Goal: Task Accomplishment & Management: Complete application form

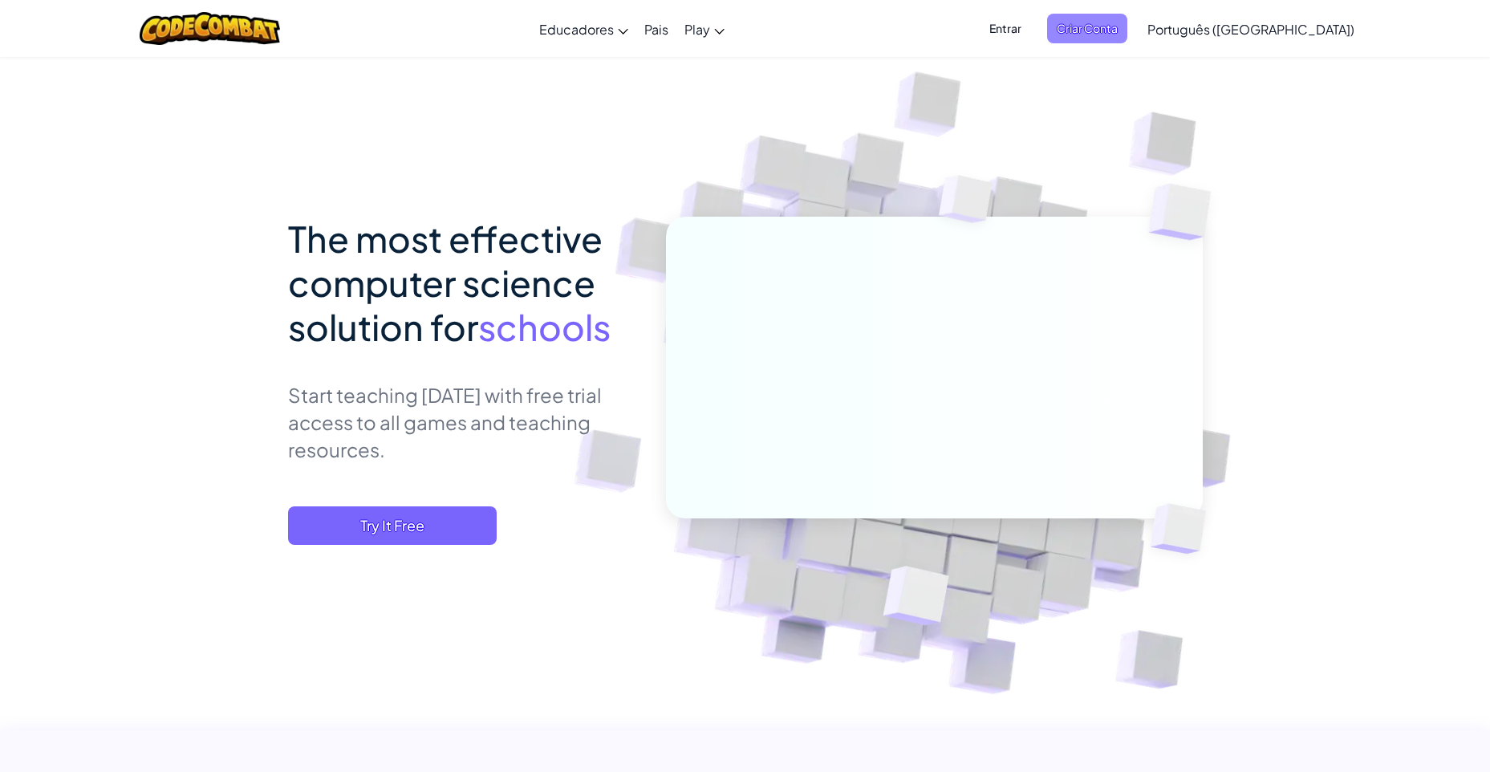
click at [1127, 30] on span "Criar Conta" at bounding box center [1087, 29] width 80 height 30
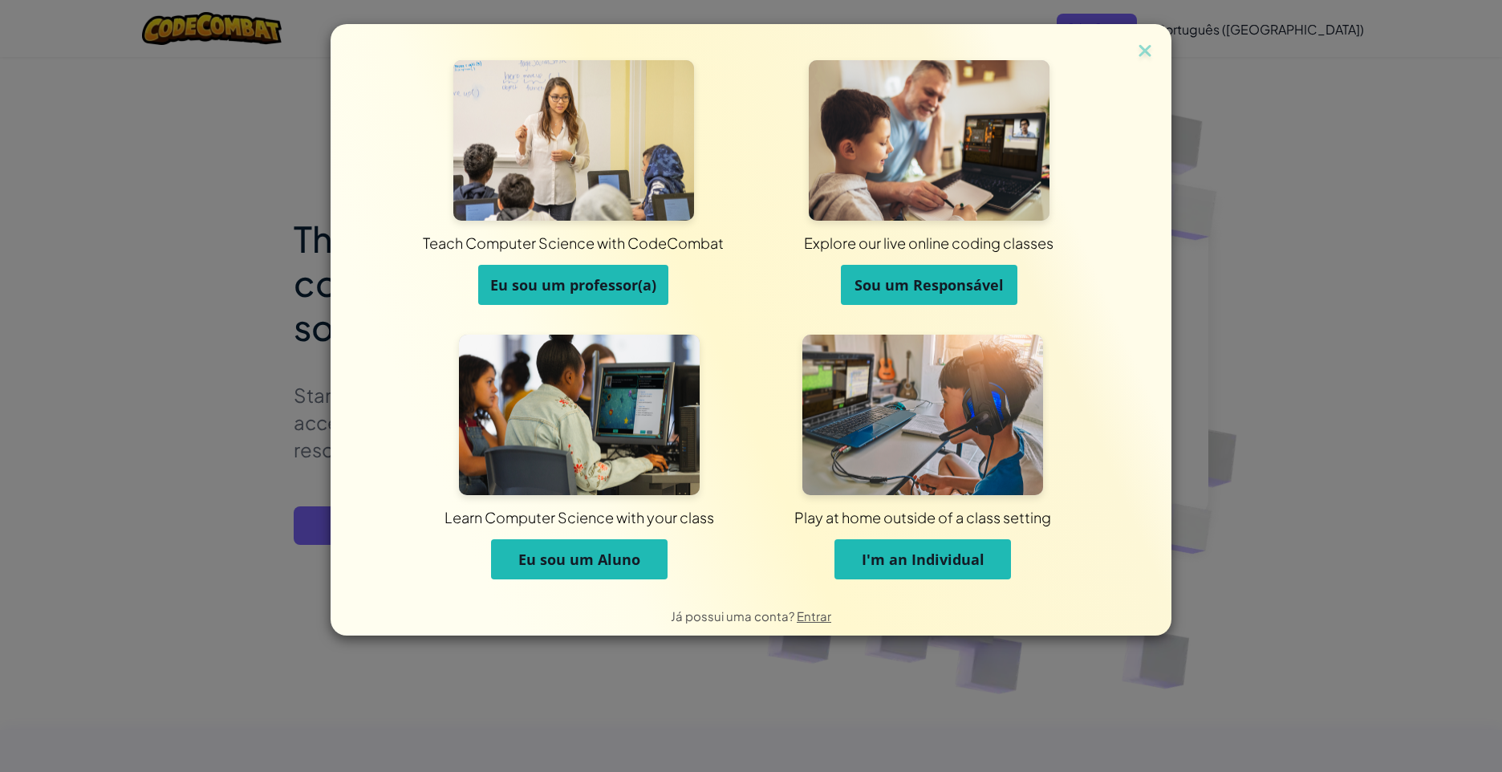
click at [585, 283] on span "Eu sou um professor(a)" at bounding box center [573, 284] width 166 height 19
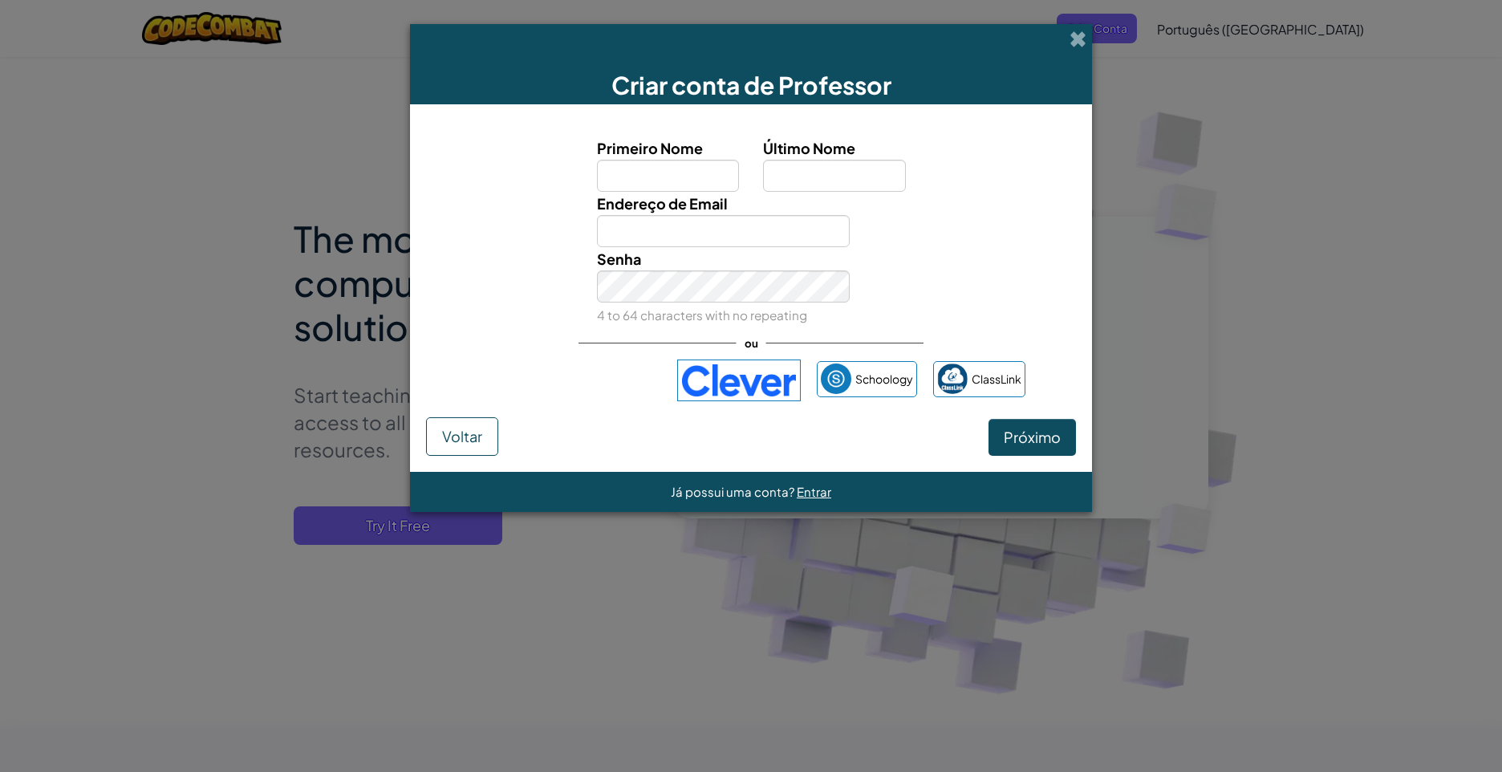
click at [452, 435] on span "Voltar" at bounding box center [462, 436] width 40 height 18
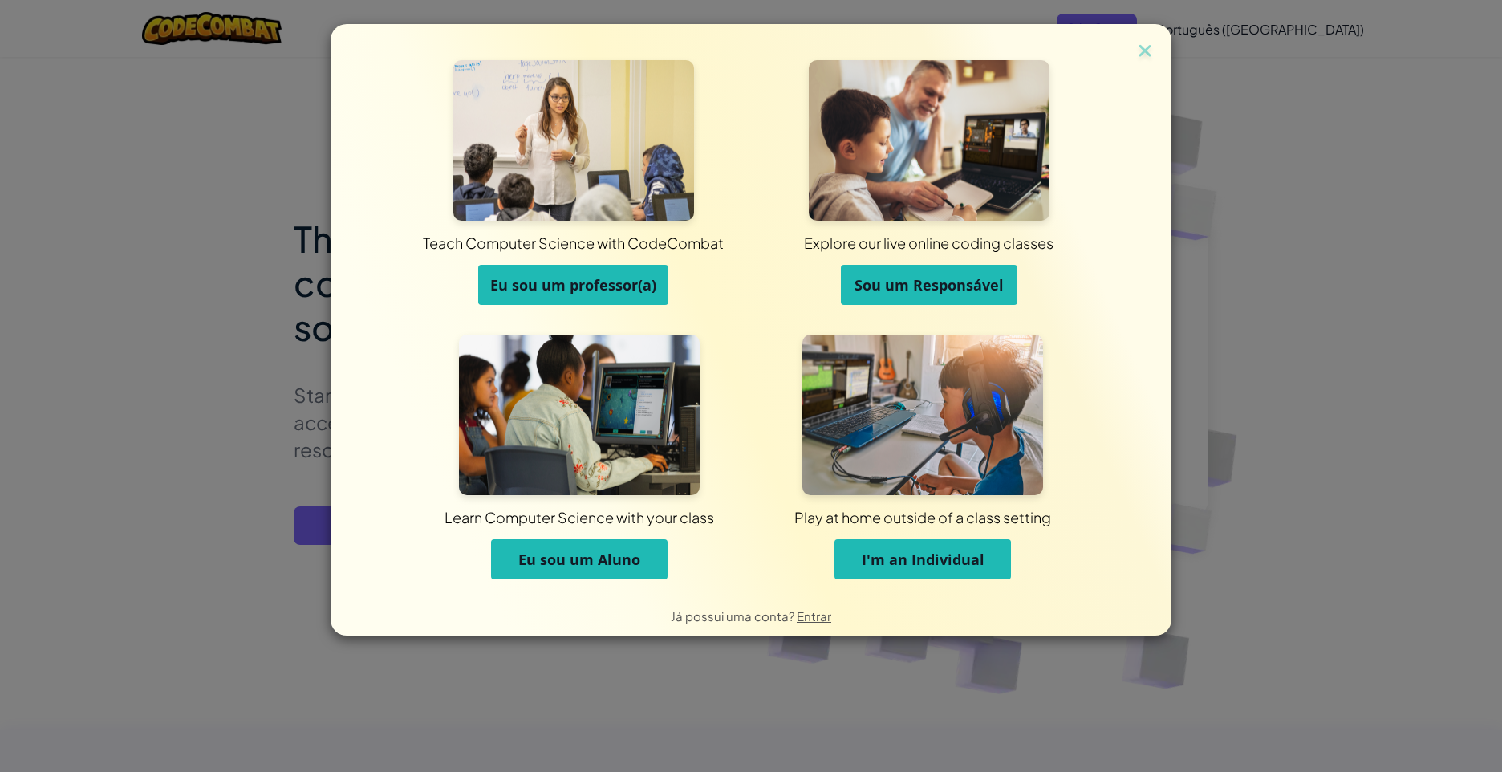
click at [537, 278] on span "Eu sou um professor(a)" at bounding box center [573, 284] width 166 height 19
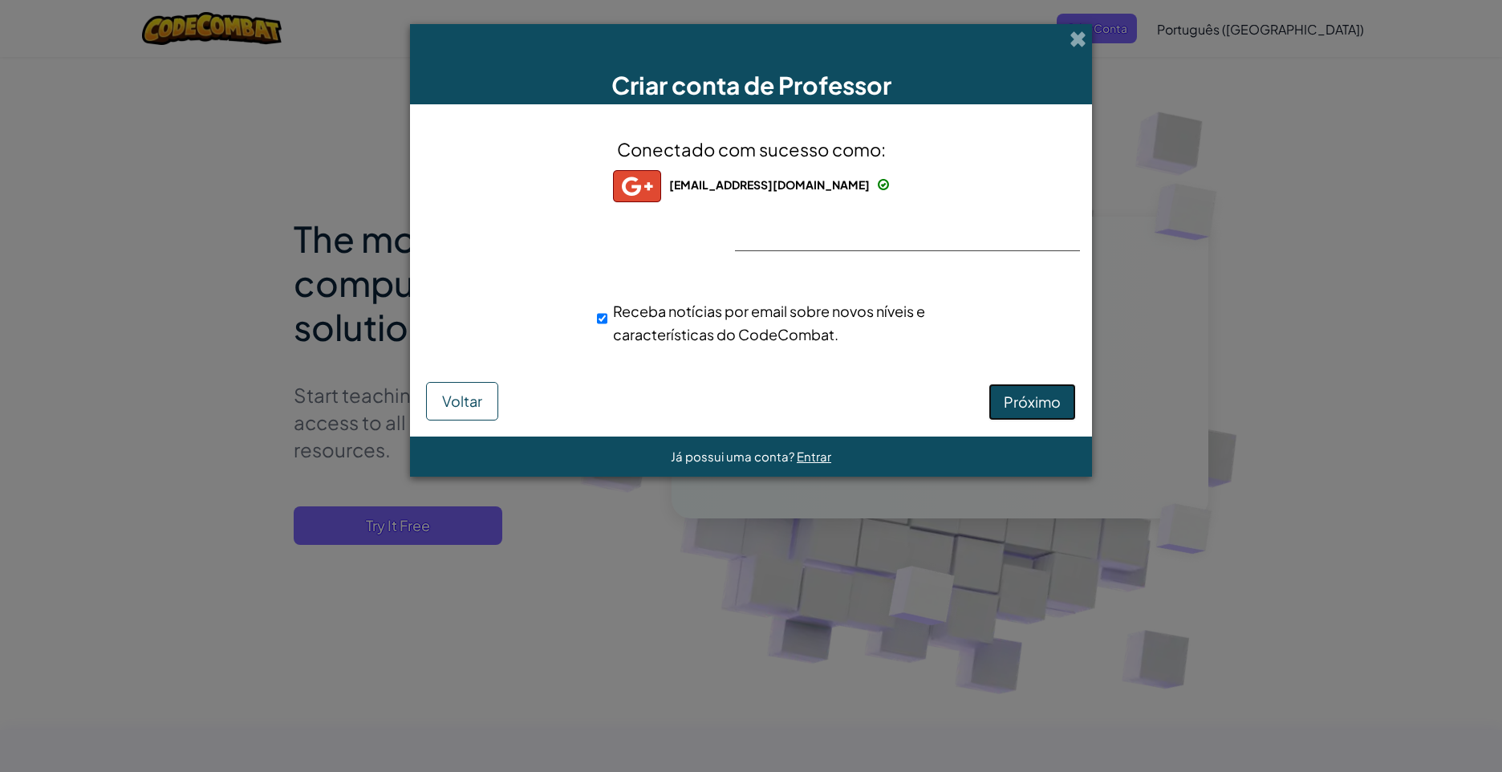
click at [1043, 401] on span "Próximo" at bounding box center [1032, 401] width 57 height 18
select select "[GEOGRAPHIC_DATA]"
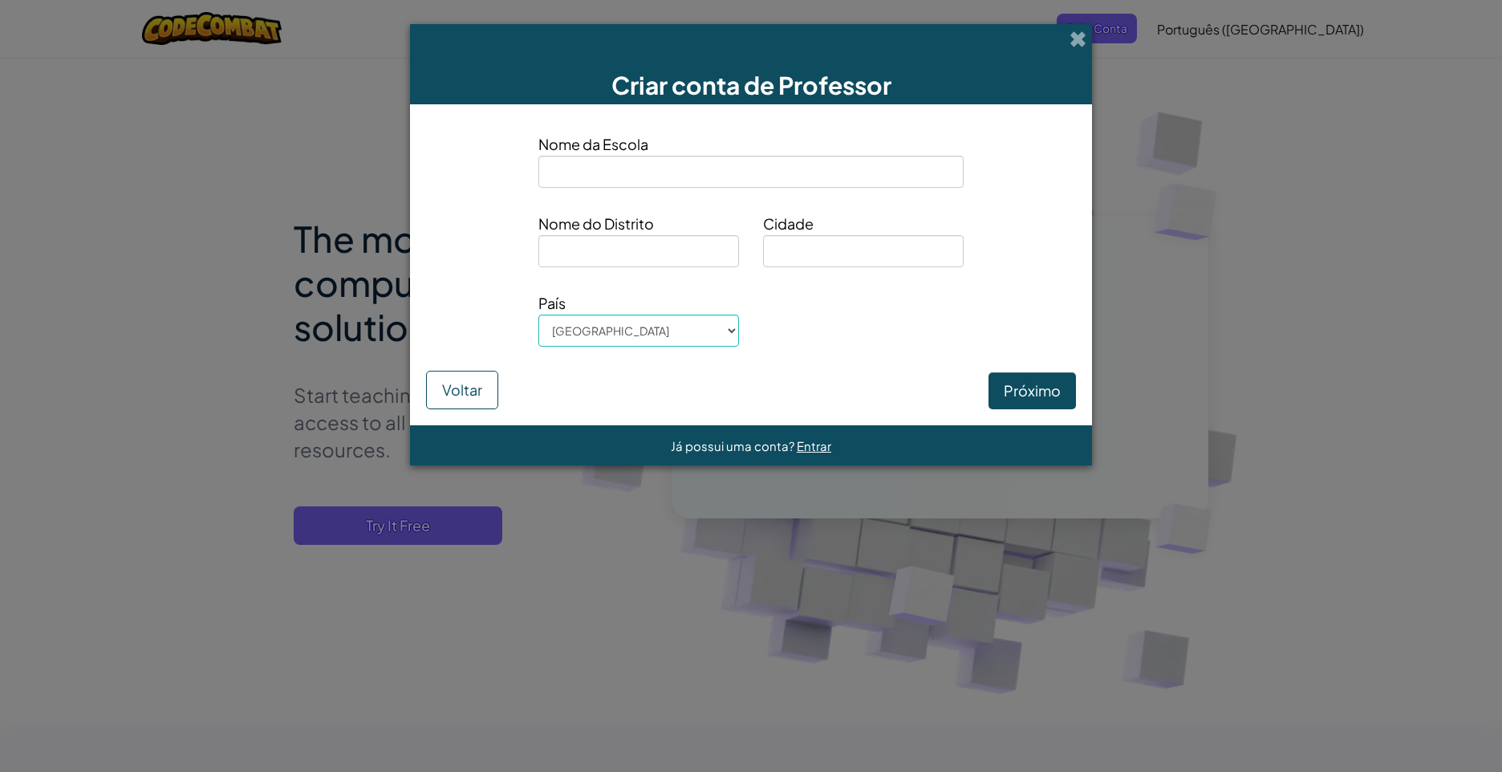
click at [649, 169] on input at bounding box center [750, 172] width 425 height 32
type input "PMB"
click at [601, 254] on input at bounding box center [638, 251] width 201 height 32
click at [800, 253] on input at bounding box center [863, 251] width 201 height 32
type input "Blumenau"
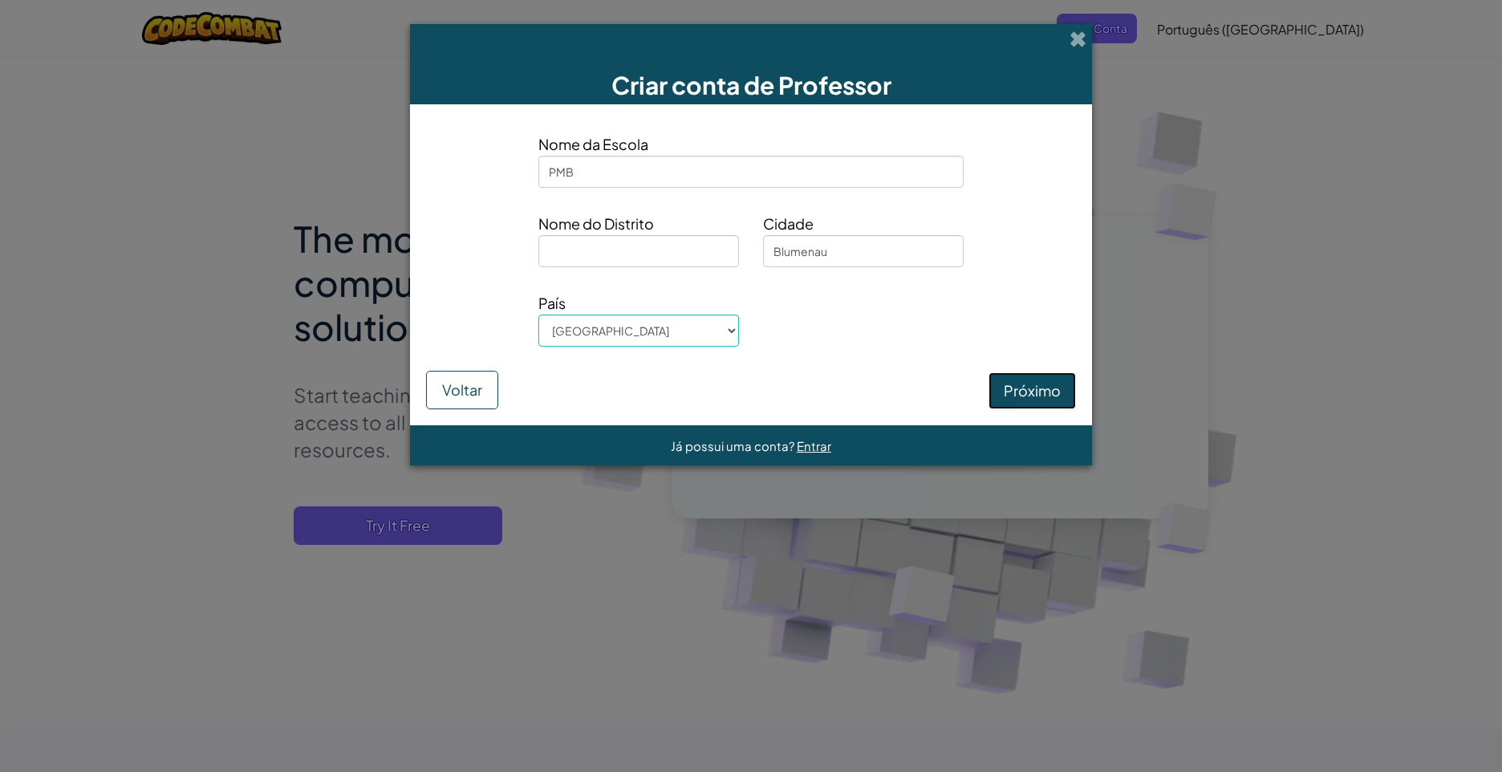
click at [1023, 384] on button "Próximo" at bounding box center [1031, 390] width 87 height 37
click at [586, 249] on input at bounding box center [638, 251] width 201 height 32
type input "Bairros"
click at [1025, 388] on button "Próximo" at bounding box center [1031, 390] width 87 height 37
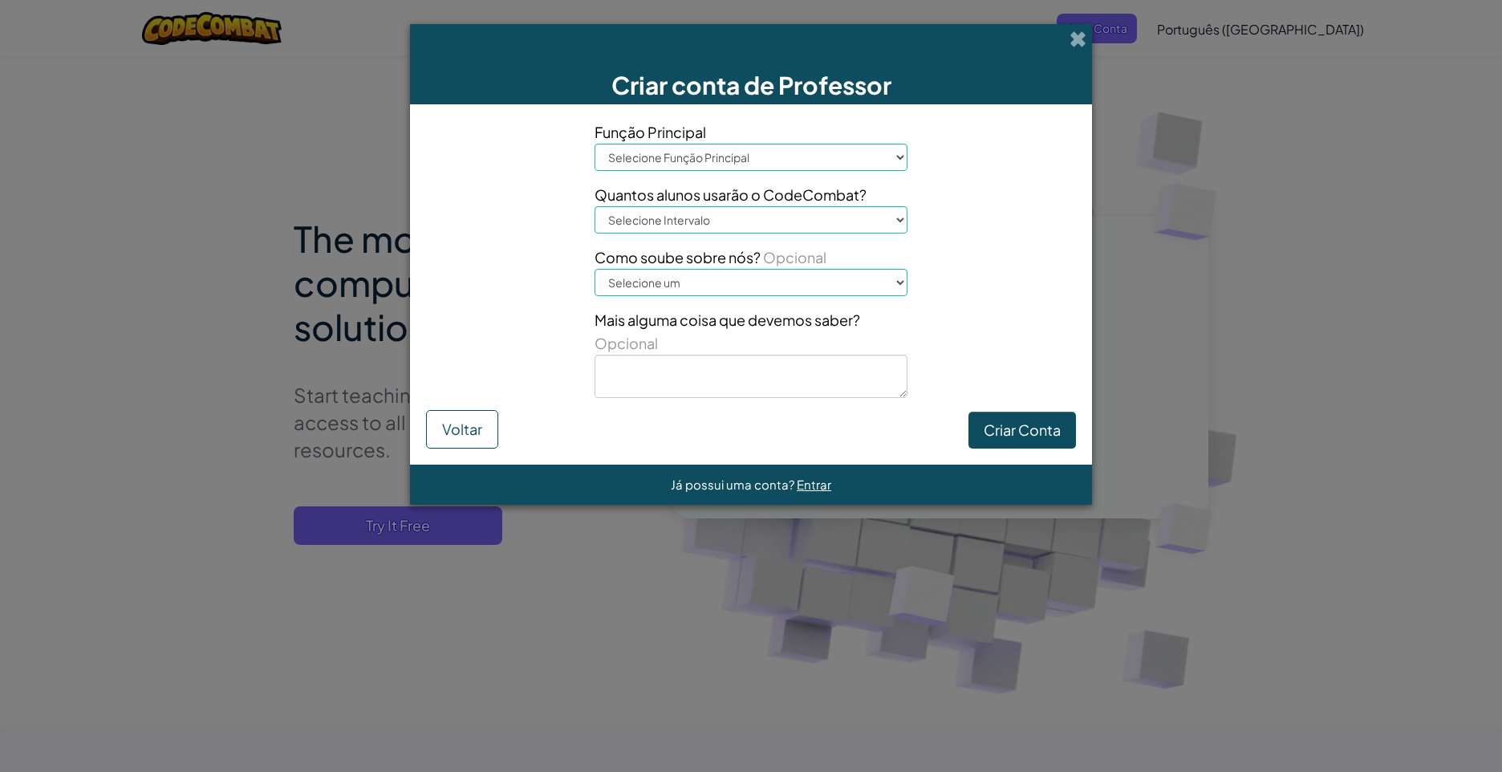
click at [712, 160] on select "Selecione Função Principal Diretor Pais Coordenador de Tecnologia Professor Ori…" at bounding box center [750, 157] width 313 height 27
select select "Teacher"
click at [594, 144] on select "Selecione Função Principal Diretor Pais Coordenador de Tecnologia Professor Ori…" at bounding box center [750, 157] width 313 height 27
click at [673, 275] on select "Selecione um Conference (e.g. ISTE) [DOMAIN_NAME][URL] of Code Um professor Um …" at bounding box center [750, 282] width 313 height 27
select select "Google"
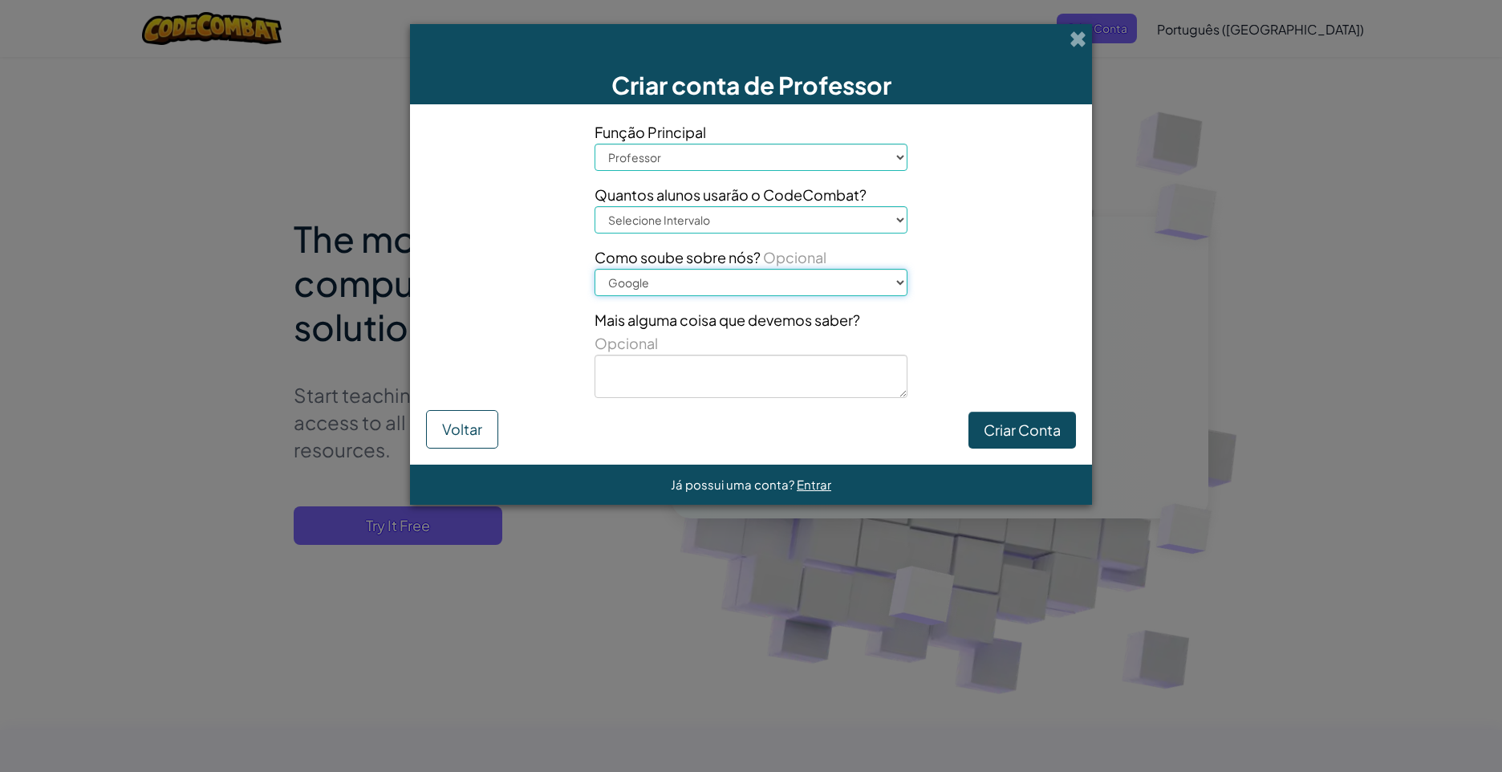
click at [594, 269] on select "Selecione um Conference (e.g. ISTE) [DOMAIN_NAME][URL] of Code Um professor Um …" at bounding box center [750, 282] width 313 height 27
click at [773, 212] on select "Selecione Intervalo 1-10 11-50 [PHONE_NUMBER] [PHONE_NUMBER] 1000+" at bounding box center [750, 219] width 313 height 27
select select "11-50"
click at [594, 206] on select "Selecione Intervalo 1-10 11-50 [PHONE_NUMBER] [PHONE_NUMBER] 1000+" at bounding box center [750, 219] width 313 height 27
click at [1018, 429] on button "Criar Conta" at bounding box center [1021, 430] width 107 height 37
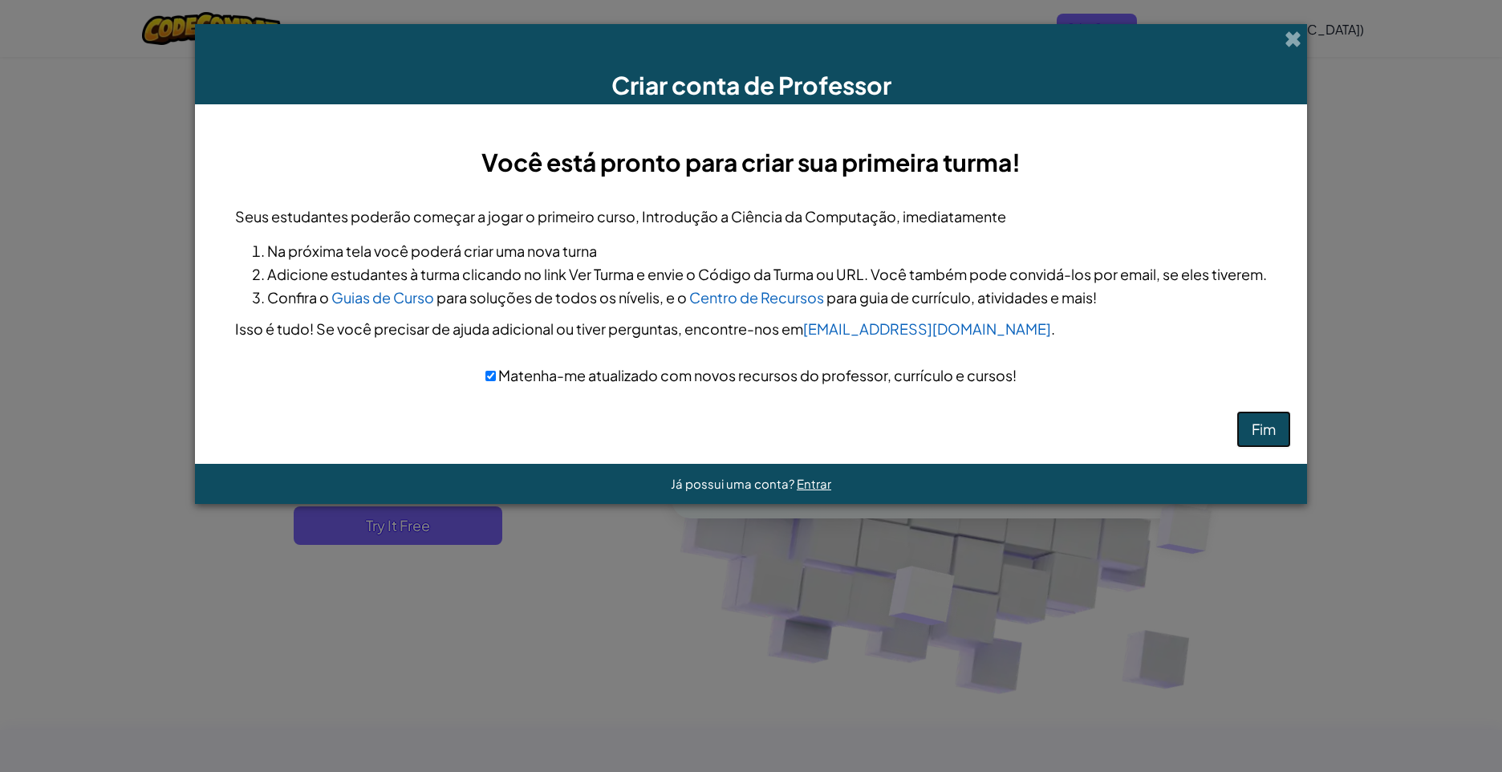
click at [1270, 434] on button "Fim" at bounding box center [1263, 429] width 55 height 37
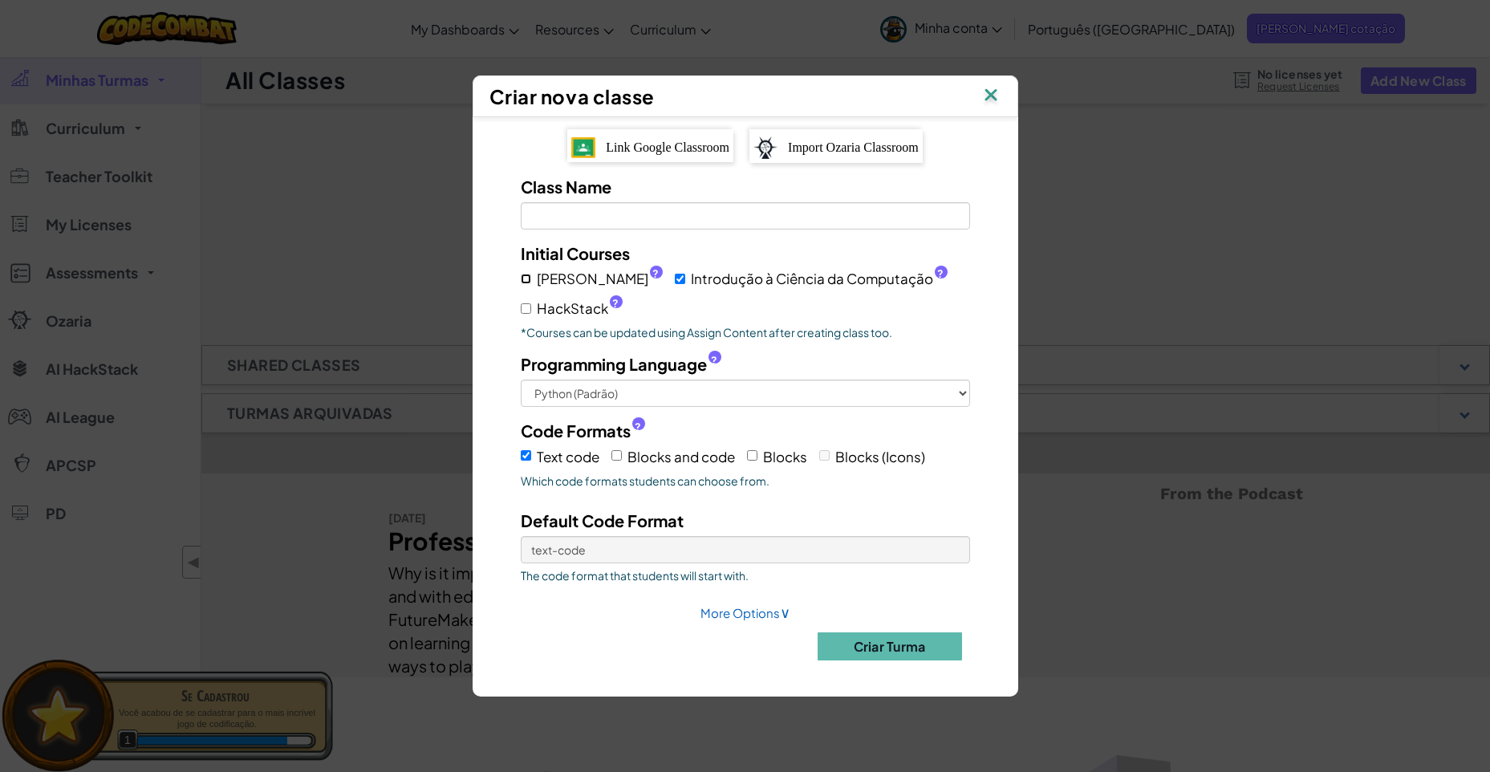
click at [524, 276] on input "Júnior ?" at bounding box center [526, 279] width 10 height 10
checkbox input "true"
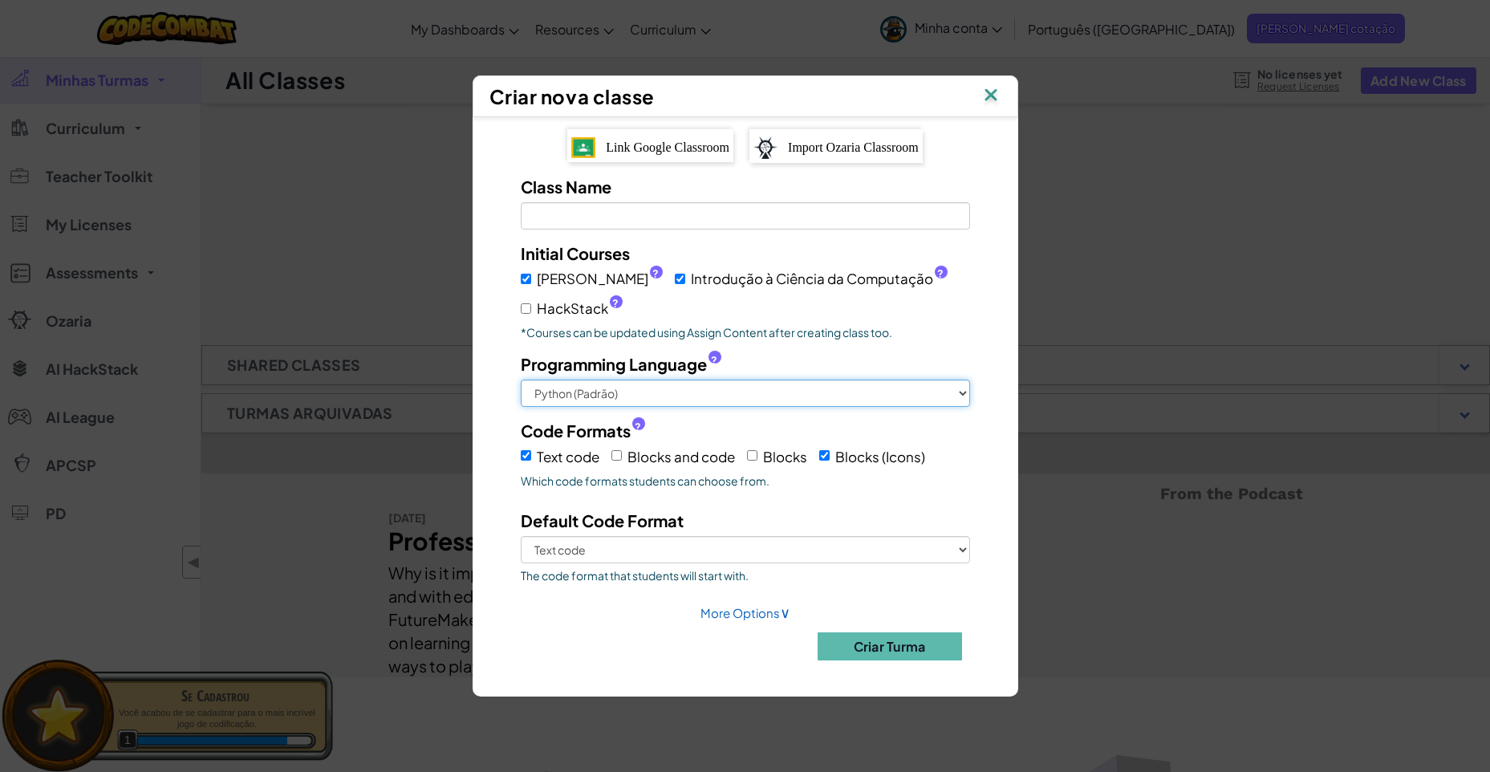
click at [649, 392] on select "Python (Padrão) JavaScript C++ Java (Experimental)" at bounding box center [745, 392] width 449 height 27
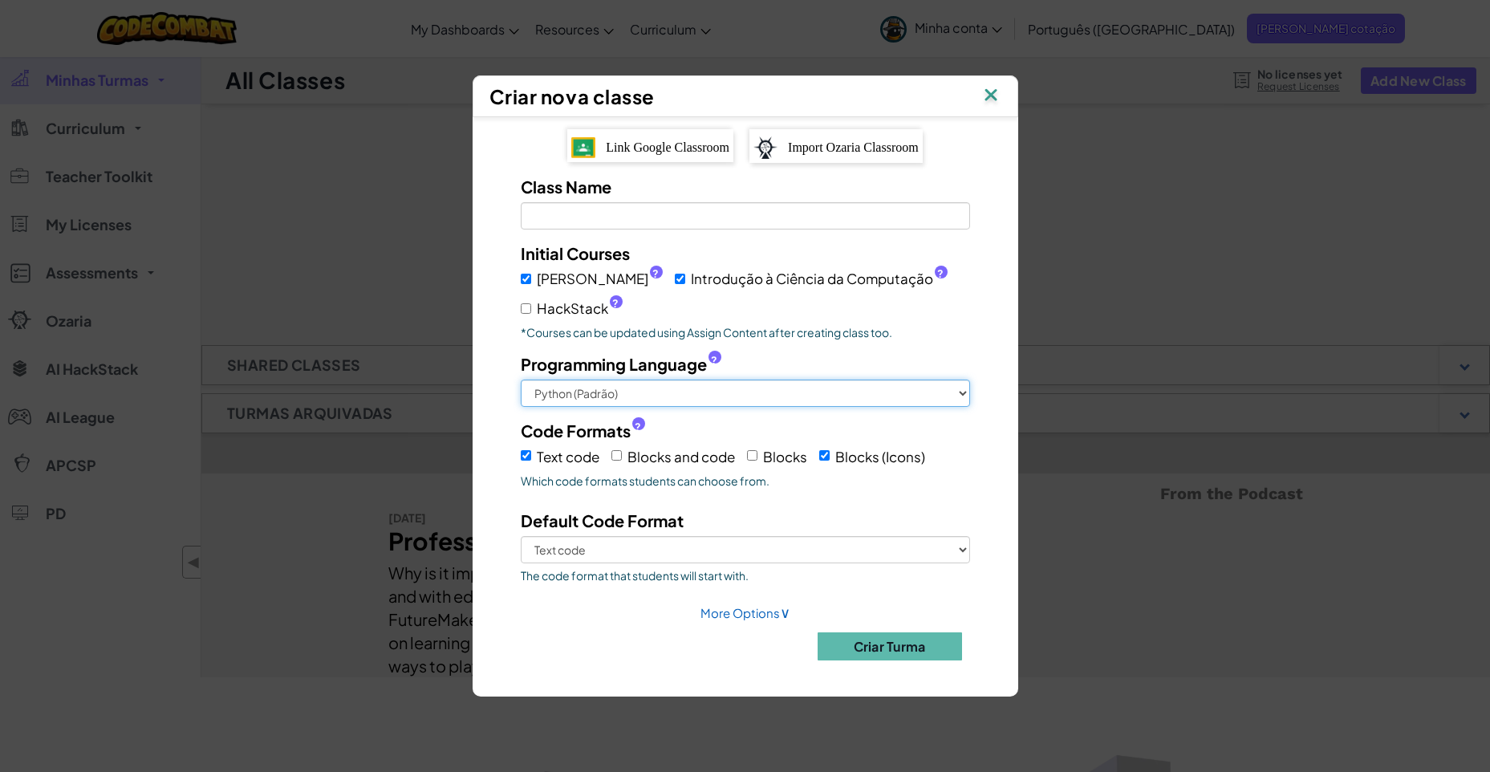
select select "cpp"
click at [521, 379] on select "Python (Padrão) JavaScript C++ Java (Experimental)" at bounding box center [745, 392] width 449 height 27
click at [530, 453] on input "Text code" at bounding box center [526, 455] width 10 height 10
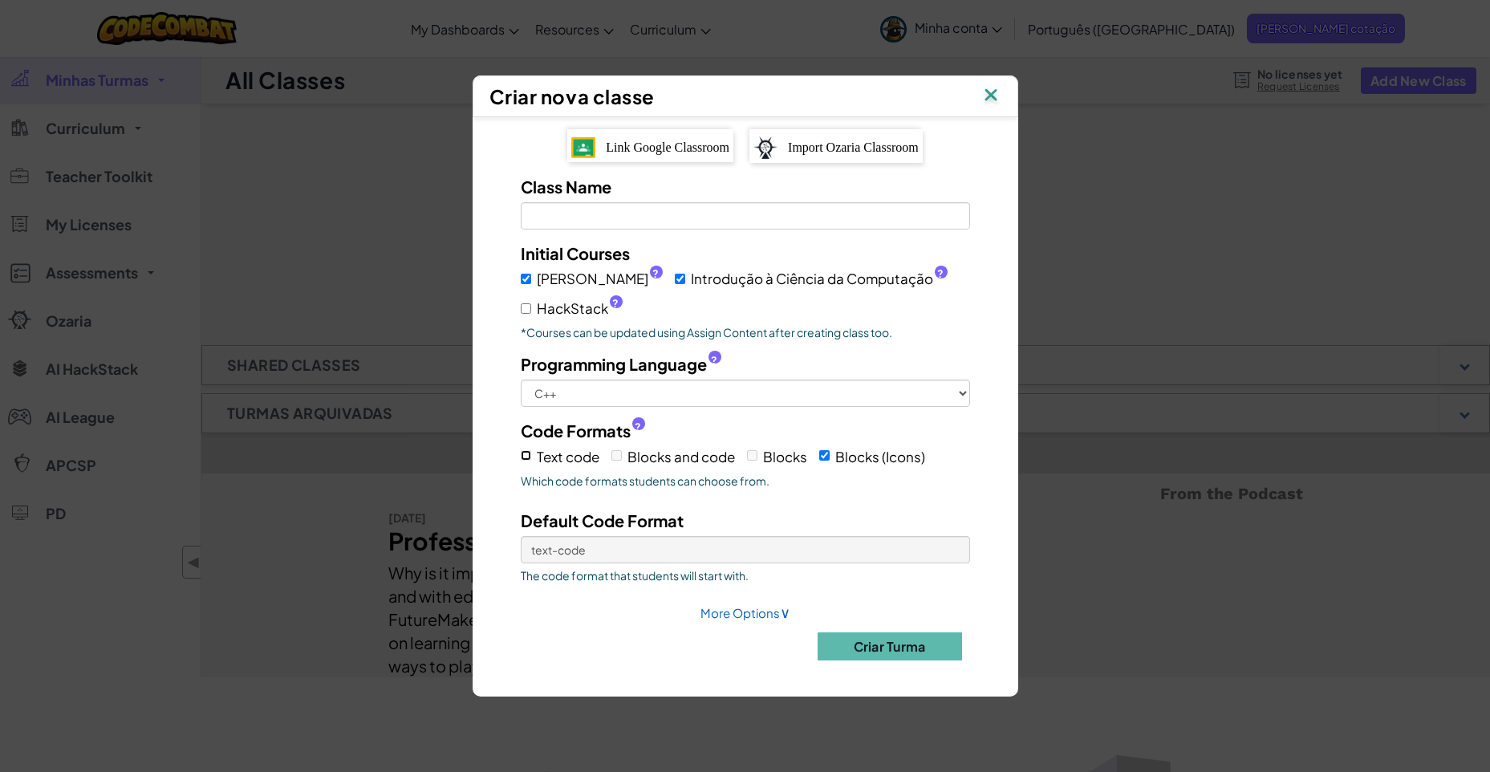
click at [530, 453] on input "Text code" at bounding box center [526, 455] width 10 height 10
click at [617, 461] on label "Blocks and code" at bounding box center [673, 456] width 124 height 25
click at [529, 456] on input "Text code" at bounding box center [526, 455] width 10 height 10
checkbox input "true"
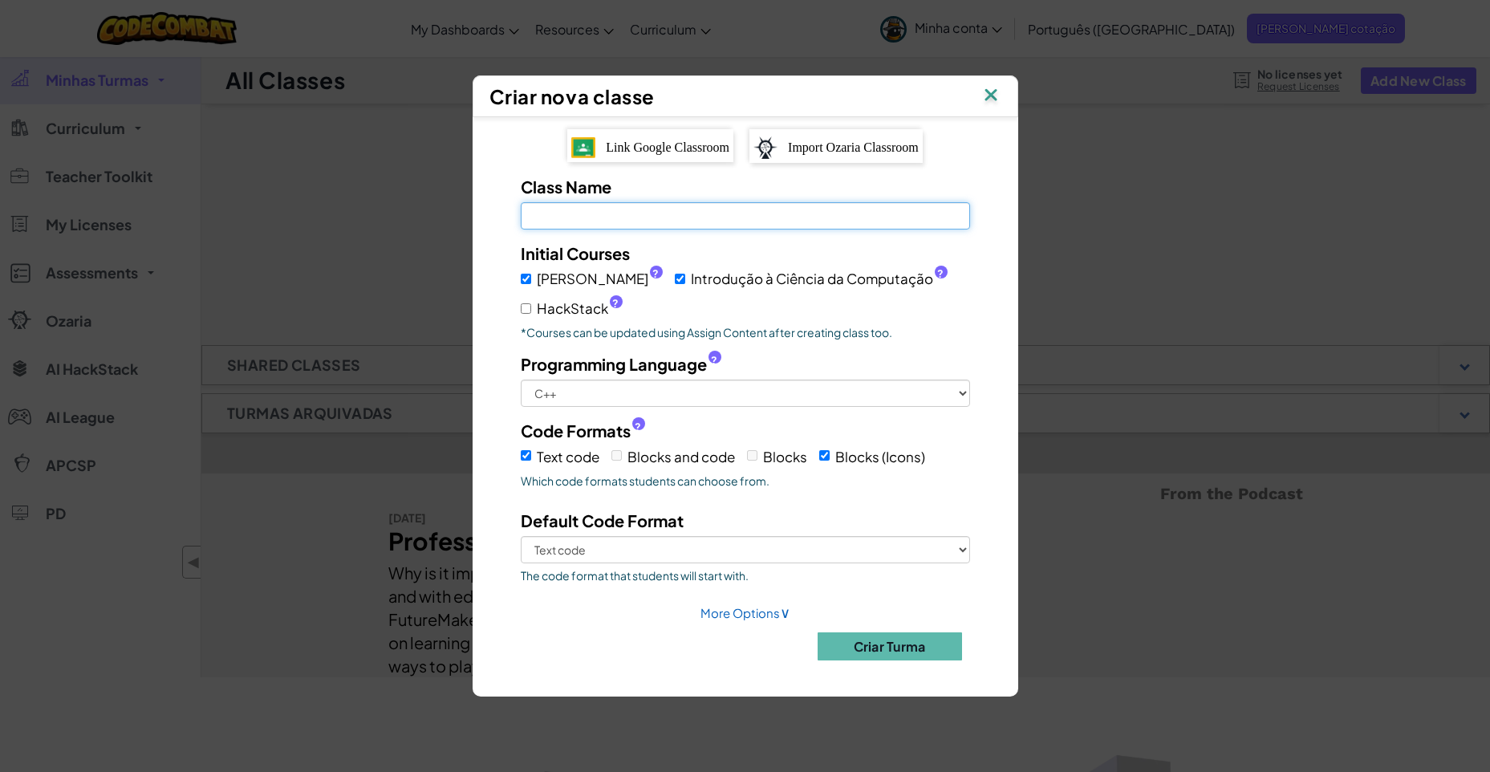
click at [671, 217] on input "Class Name Field is required" at bounding box center [745, 215] width 449 height 27
type input "Hella"
click at [789, 554] on select "Text code Blocks (Icons)" at bounding box center [745, 549] width 449 height 27
click at [521, 536] on select "Text code Blocks (Icons)" at bounding box center [745, 549] width 449 height 27
click at [755, 549] on select "Text code Blocks (Icons)" at bounding box center [745, 549] width 449 height 27
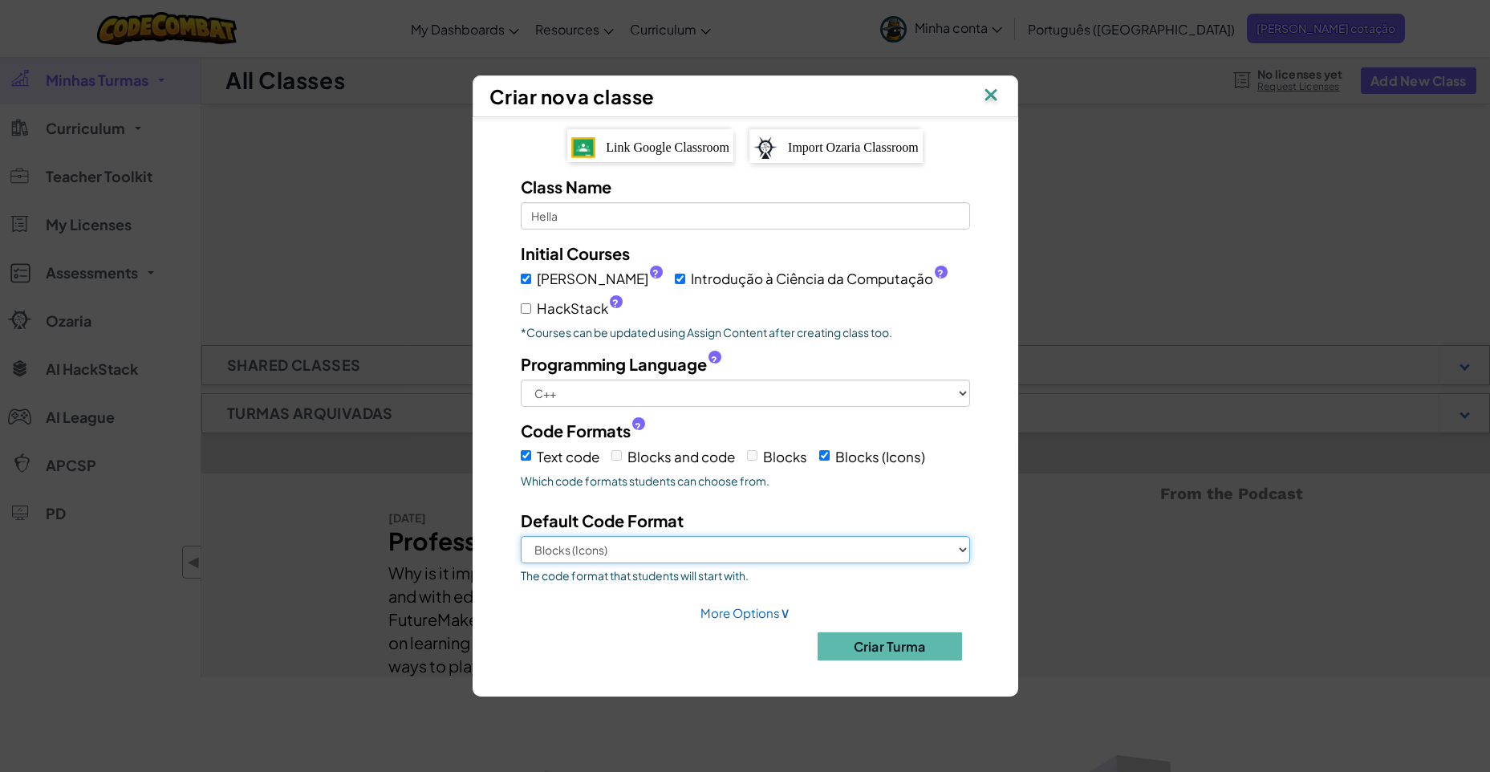
select select "text-code"
click at [521, 536] on select "Text code Blocks (Icons)" at bounding box center [745, 549] width 449 height 27
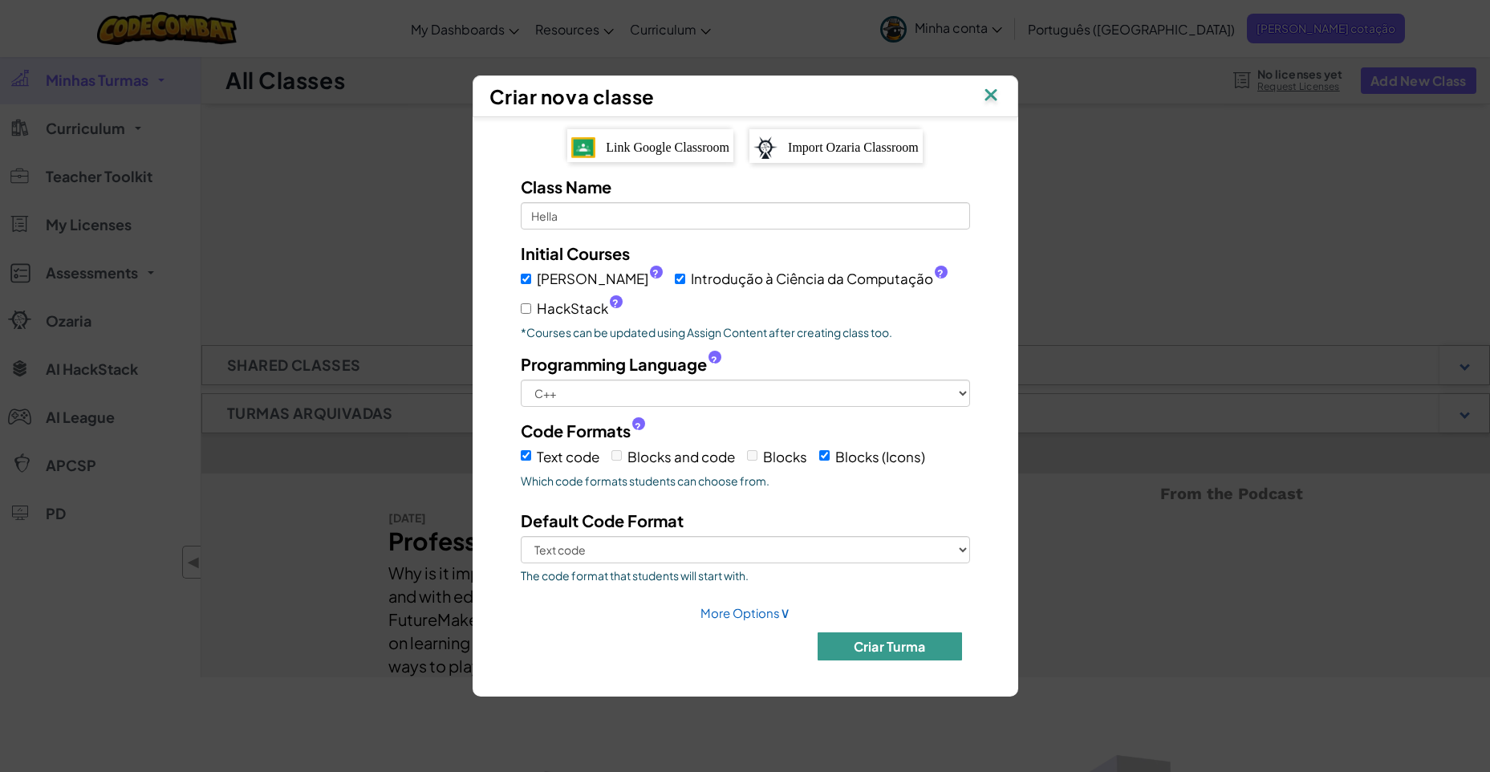
click at [897, 651] on button "Criar Turma" at bounding box center [889, 646] width 144 height 28
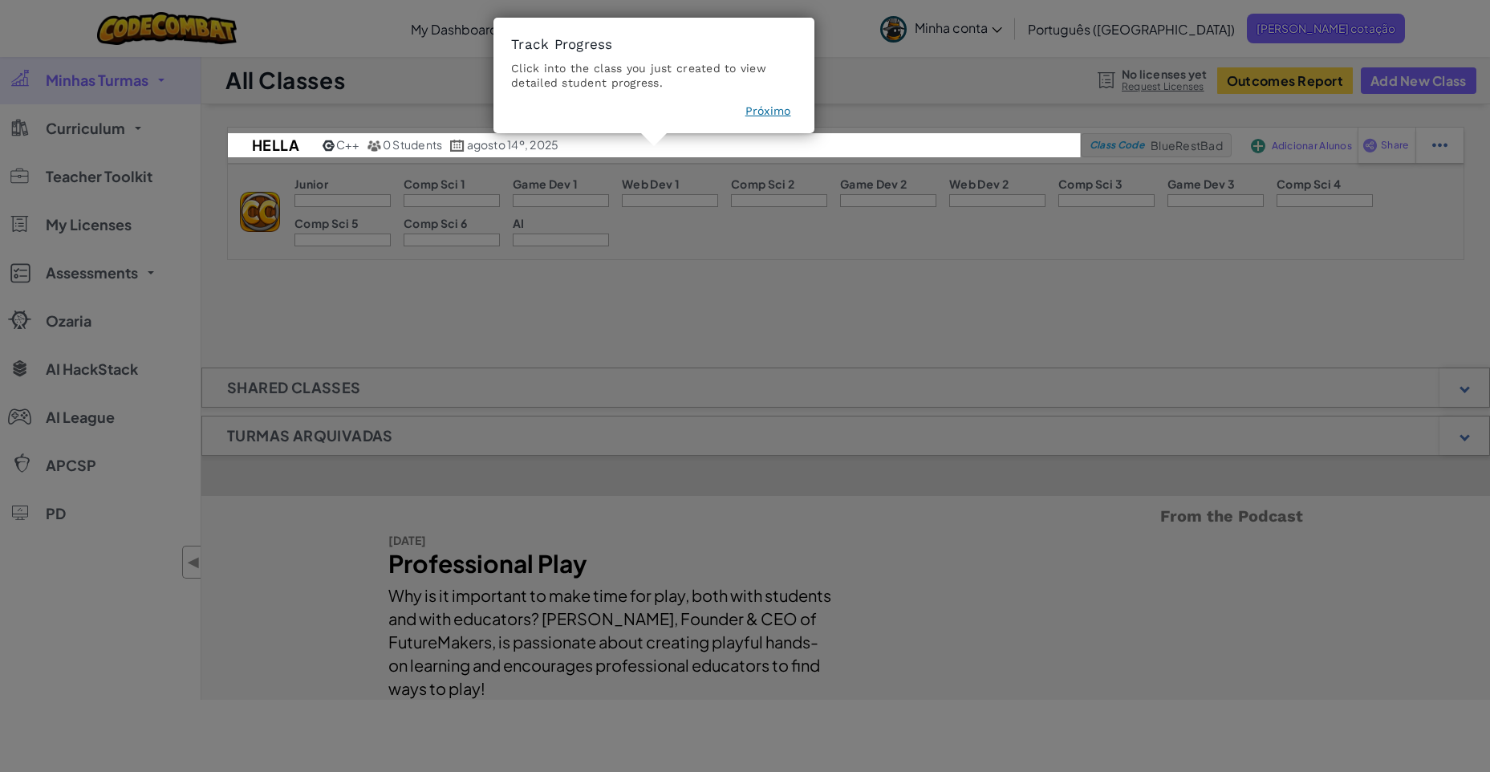
click at [837, 257] on icon at bounding box center [751, 386] width 1502 height 772
click at [769, 111] on button "Próximo" at bounding box center [768, 111] width 46 height 16
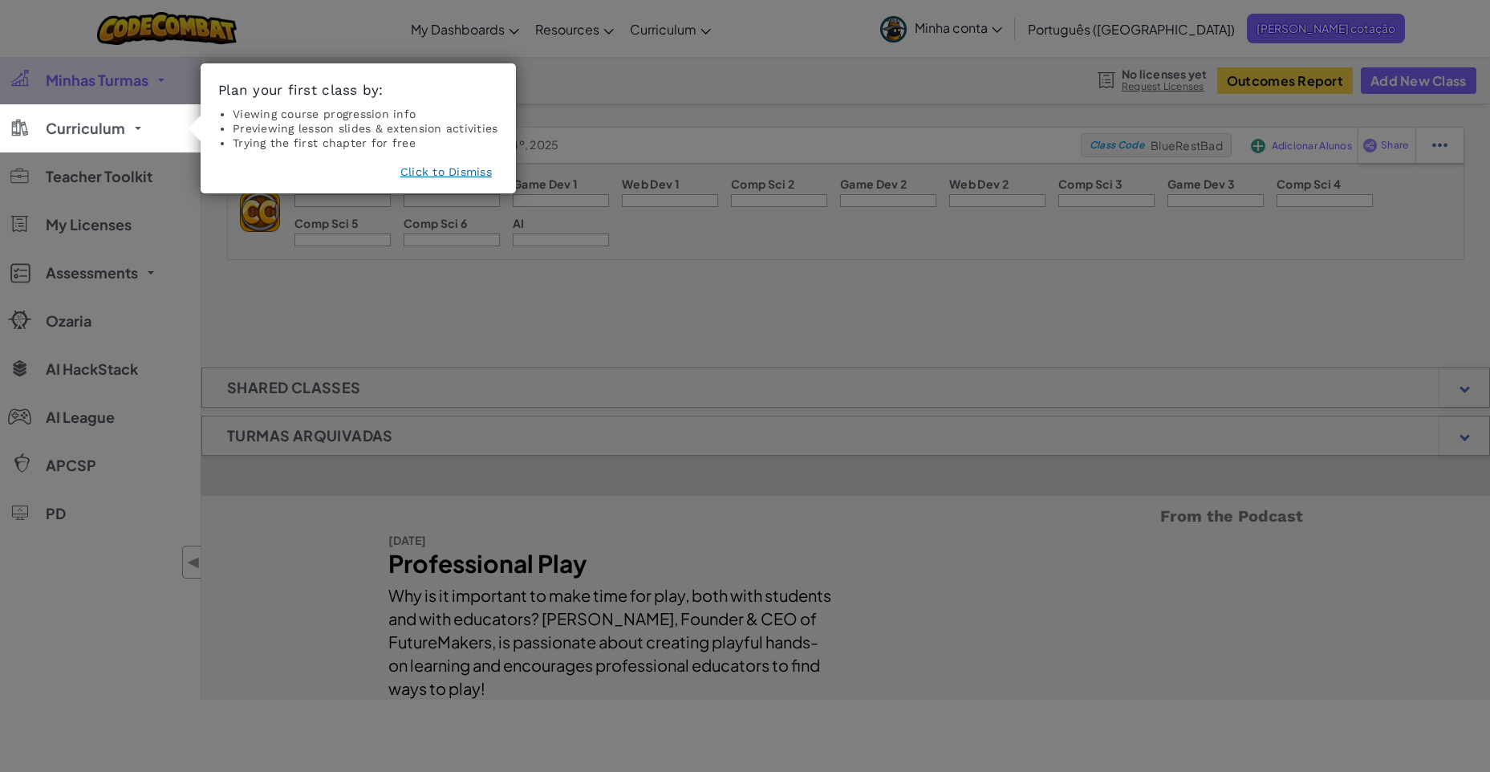
click at [430, 171] on button "Click to Dismiss" at bounding box center [445, 172] width 91 height 16
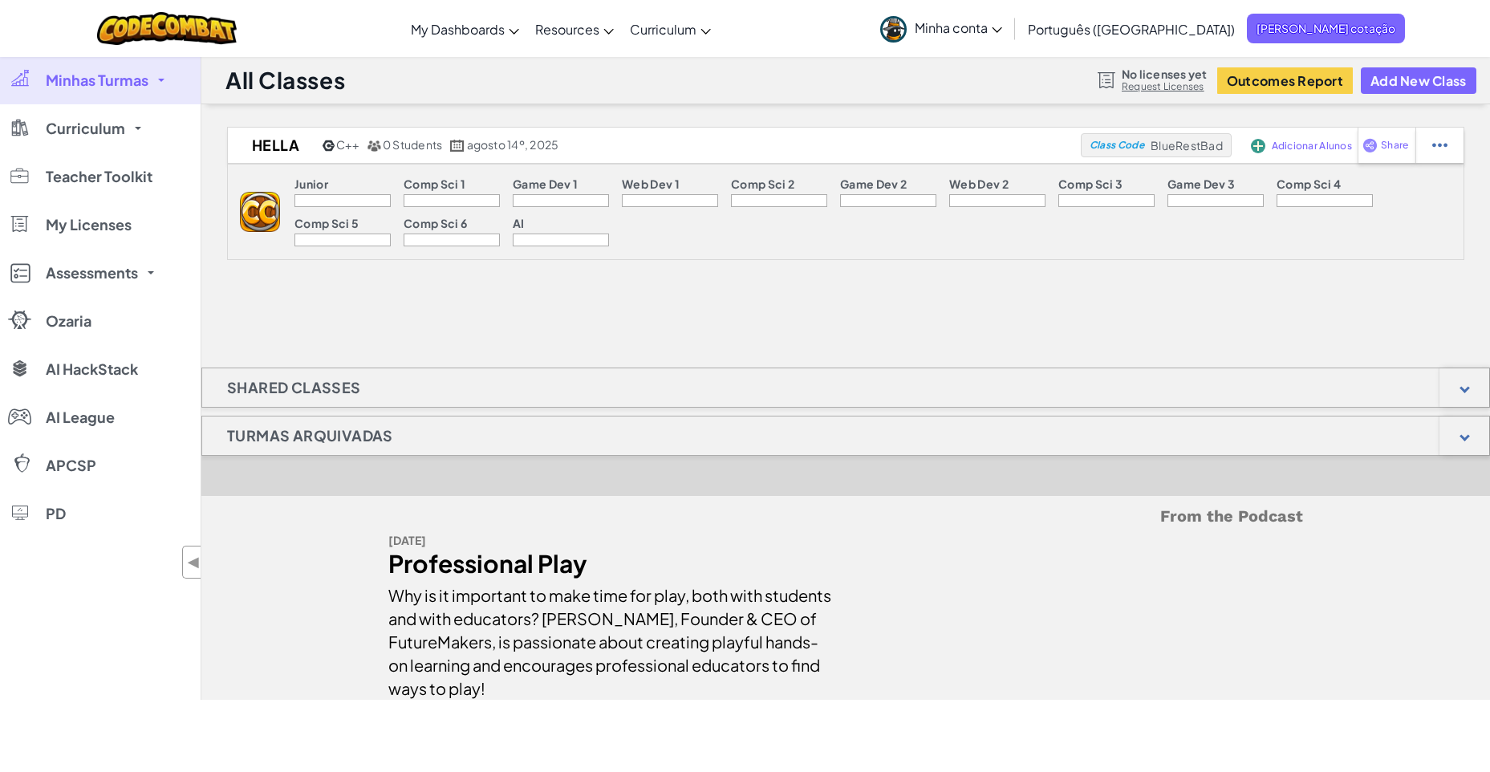
click at [337, 197] on div at bounding box center [342, 200] width 96 height 13
click at [269, 205] on img at bounding box center [260, 212] width 40 height 40
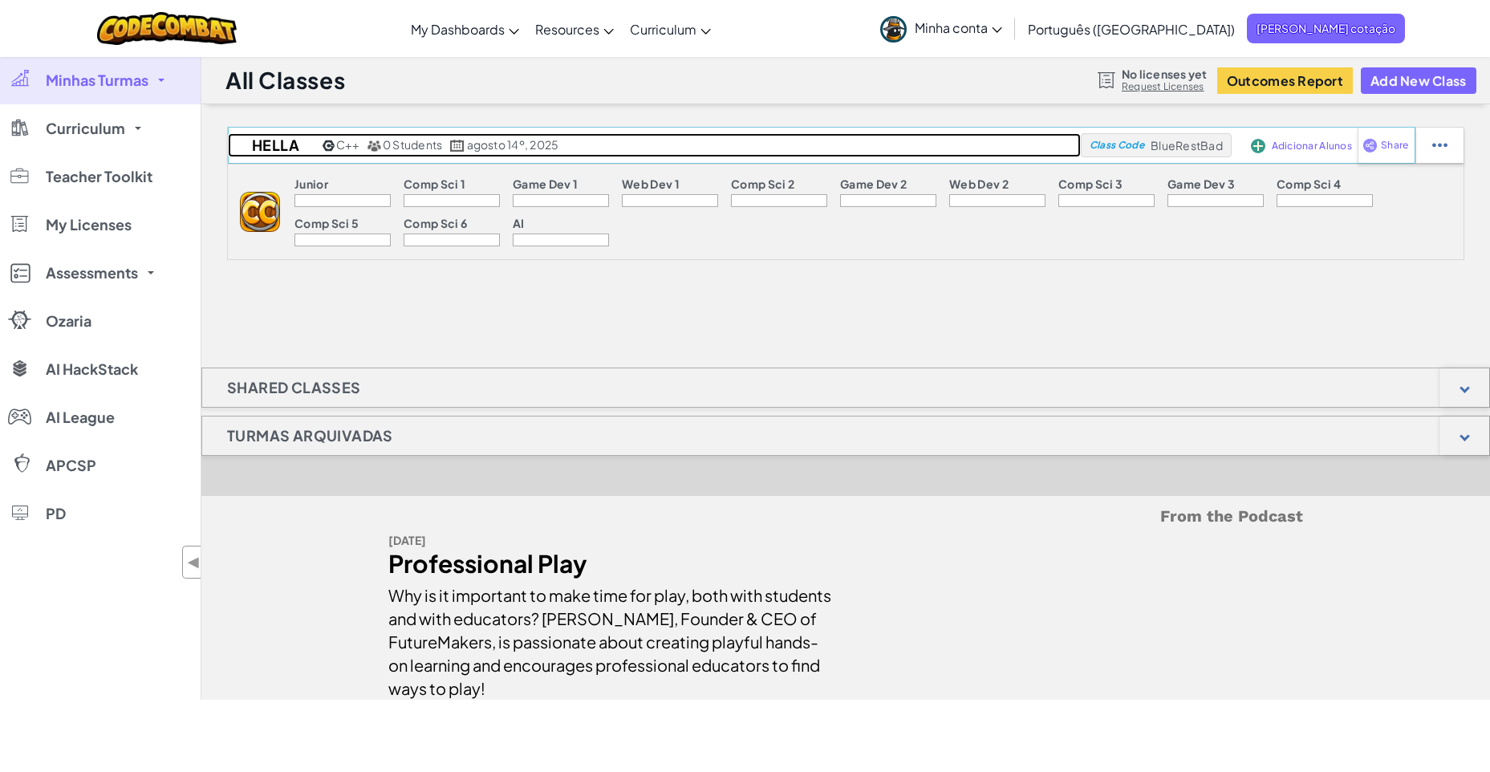
click at [365, 144] on div "C++ 0 Students agosto 14º, 2025" at bounding box center [440, 145] width 244 height 14
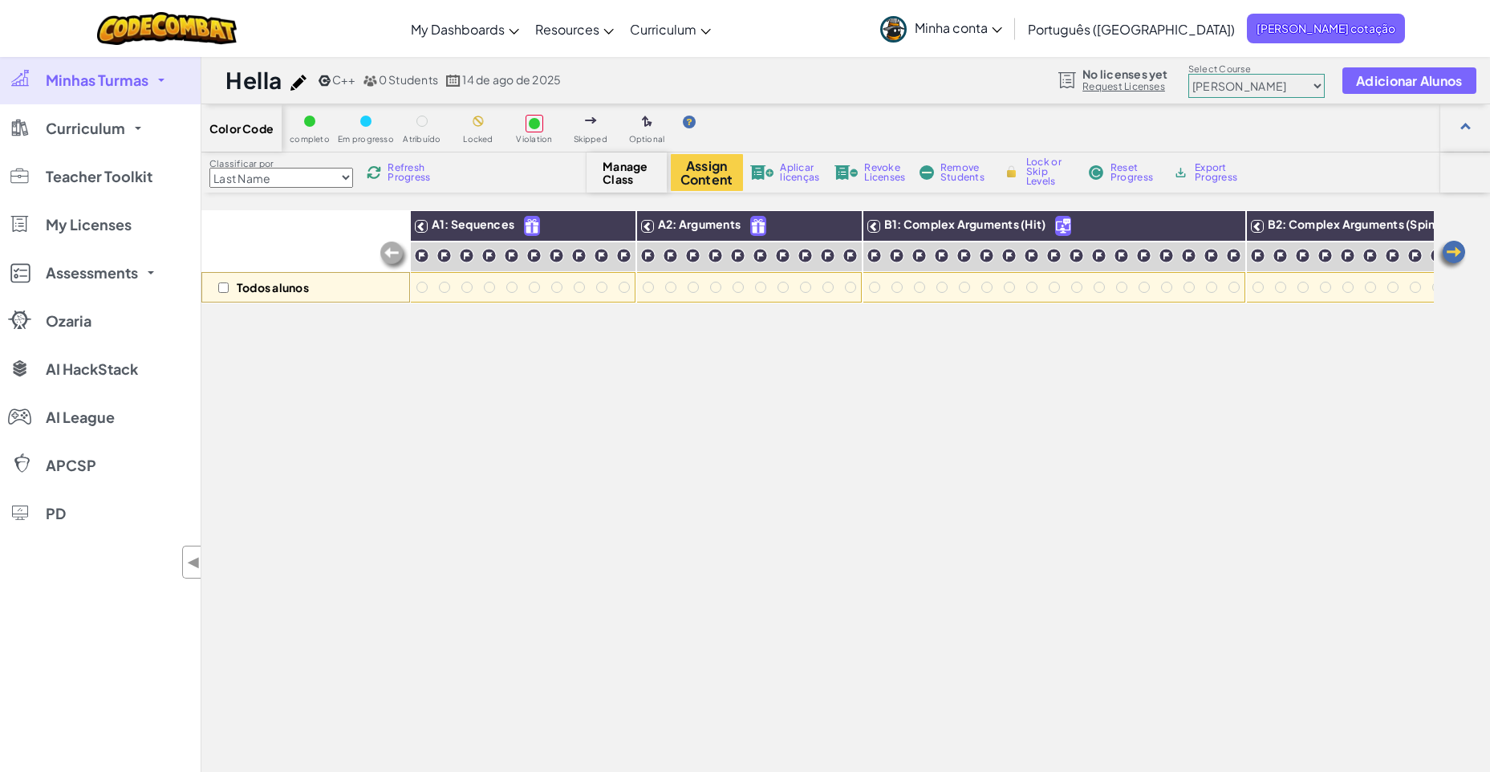
click at [307, 287] on p "Todos alunos" at bounding box center [273, 287] width 72 height 13
click at [428, 286] on div at bounding box center [422, 287] width 18 height 18
click at [424, 286] on div at bounding box center [421, 287] width 11 height 11
click at [424, 253] on img at bounding box center [421, 255] width 15 height 15
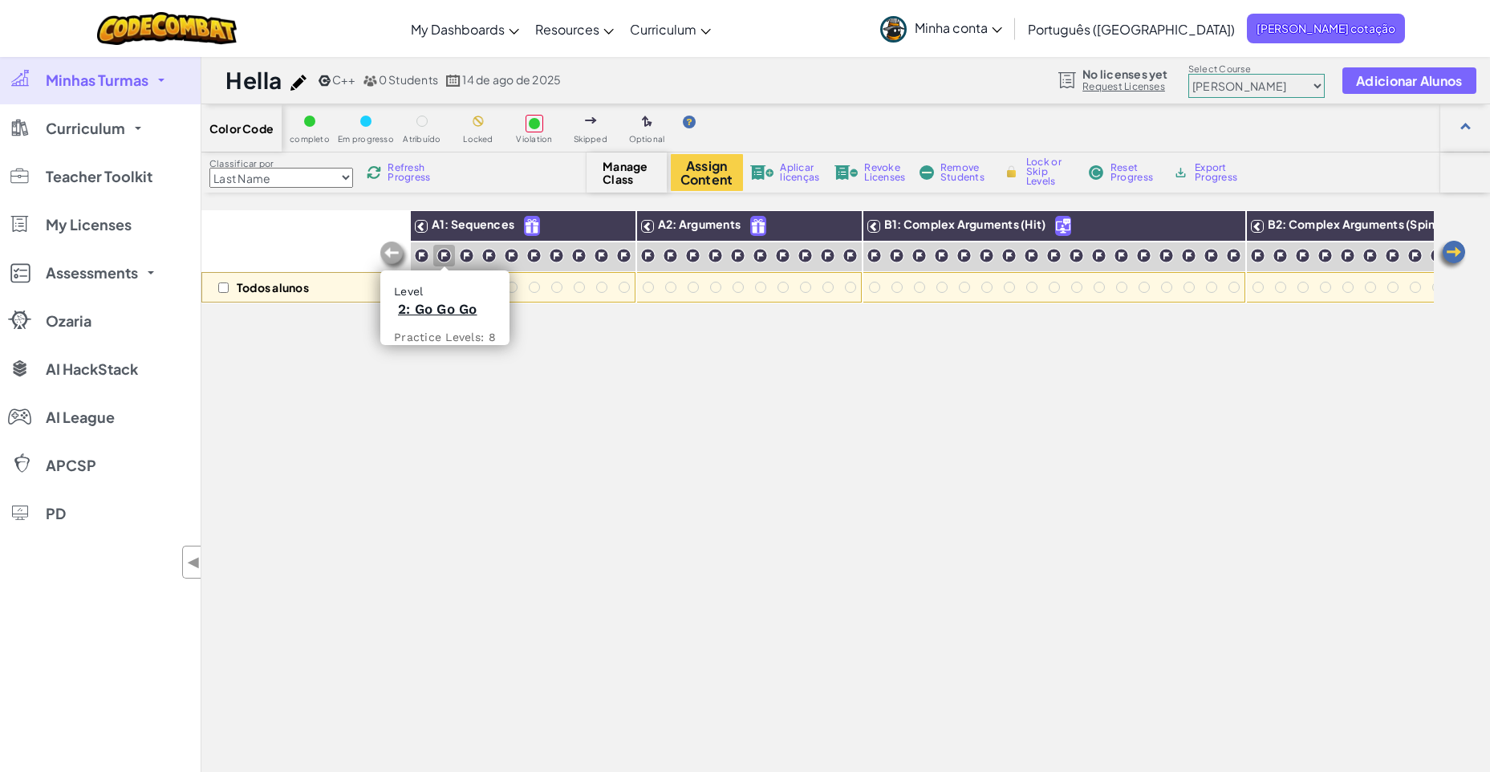
click at [448, 253] on img at bounding box center [443, 255] width 15 height 15
click at [422, 253] on img at bounding box center [421, 255] width 15 height 15
click at [425, 285] on div at bounding box center [421, 287] width 11 height 11
click at [801, 183] on div "Assign Content Aplicar licenças Revoke Licenses Remove Students Lock or Skip Le…" at bounding box center [952, 172] width 562 height 37
click at [798, 168] on span "Aplicar licenças" at bounding box center [799, 172] width 39 height 19
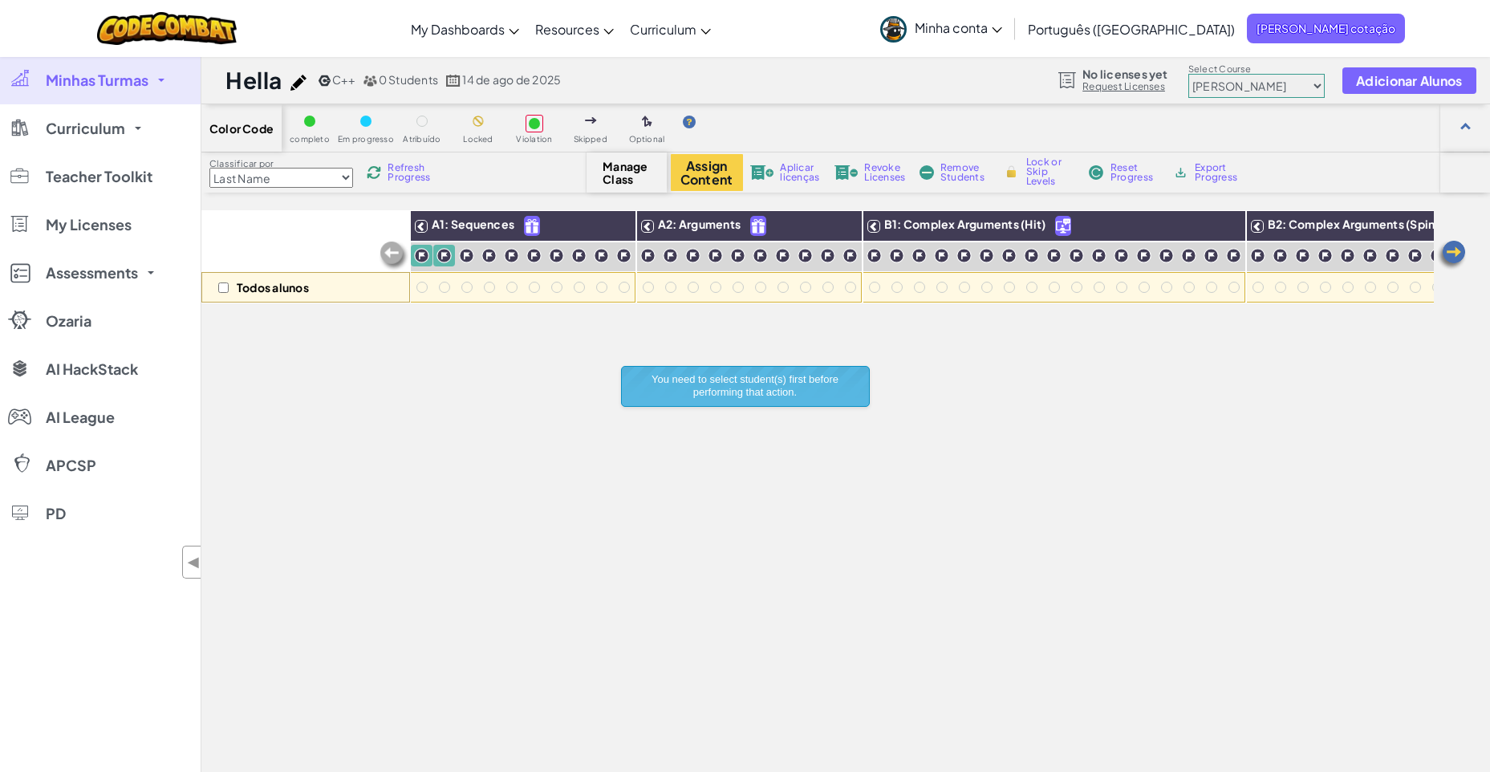
click at [742, 379] on span "You need to select student(s) first before performing that action." at bounding box center [744, 385] width 187 height 25
click at [881, 168] on span "Revoke Licenses" at bounding box center [884, 172] width 41 height 19
click at [763, 399] on div "You need to select student(s) first before performing that action." at bounding box center [745, 386] width 247 height 39
click at [949, 174] on span "Remove Students" at bounding box center [964, 172] width 48 height 19
click at [783, 397] on span "You need to select student(s) first before performing that action." at bounding box center [744, 385] width 187 height 25
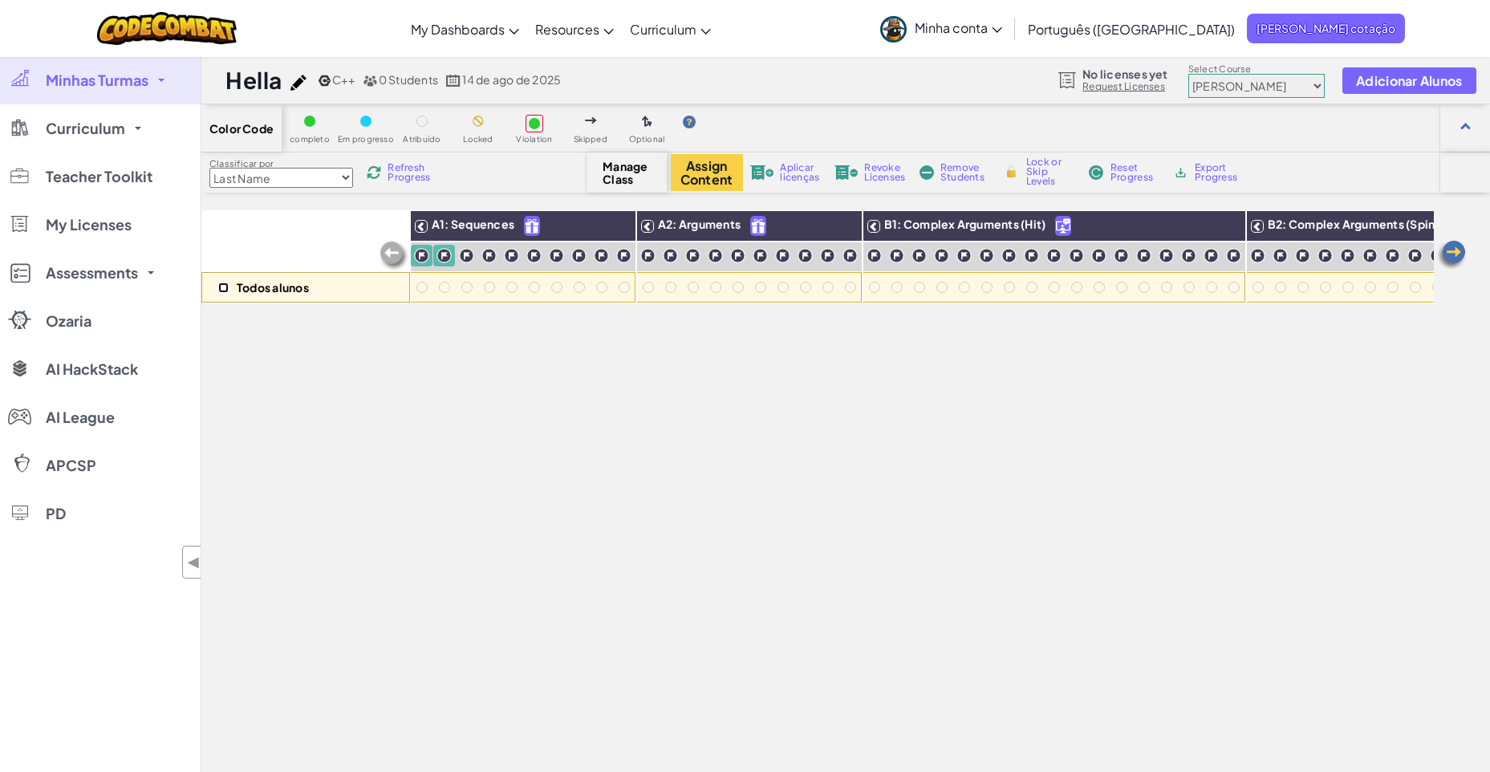
click at [221, 291] on input "checkbox" at bounding box center [223, 287] width 10 height 10
checkbox input "true"
click at [1366, 82] on span "Adicionar Alunos" at bounding box center [1409, 81] width 106 height 14
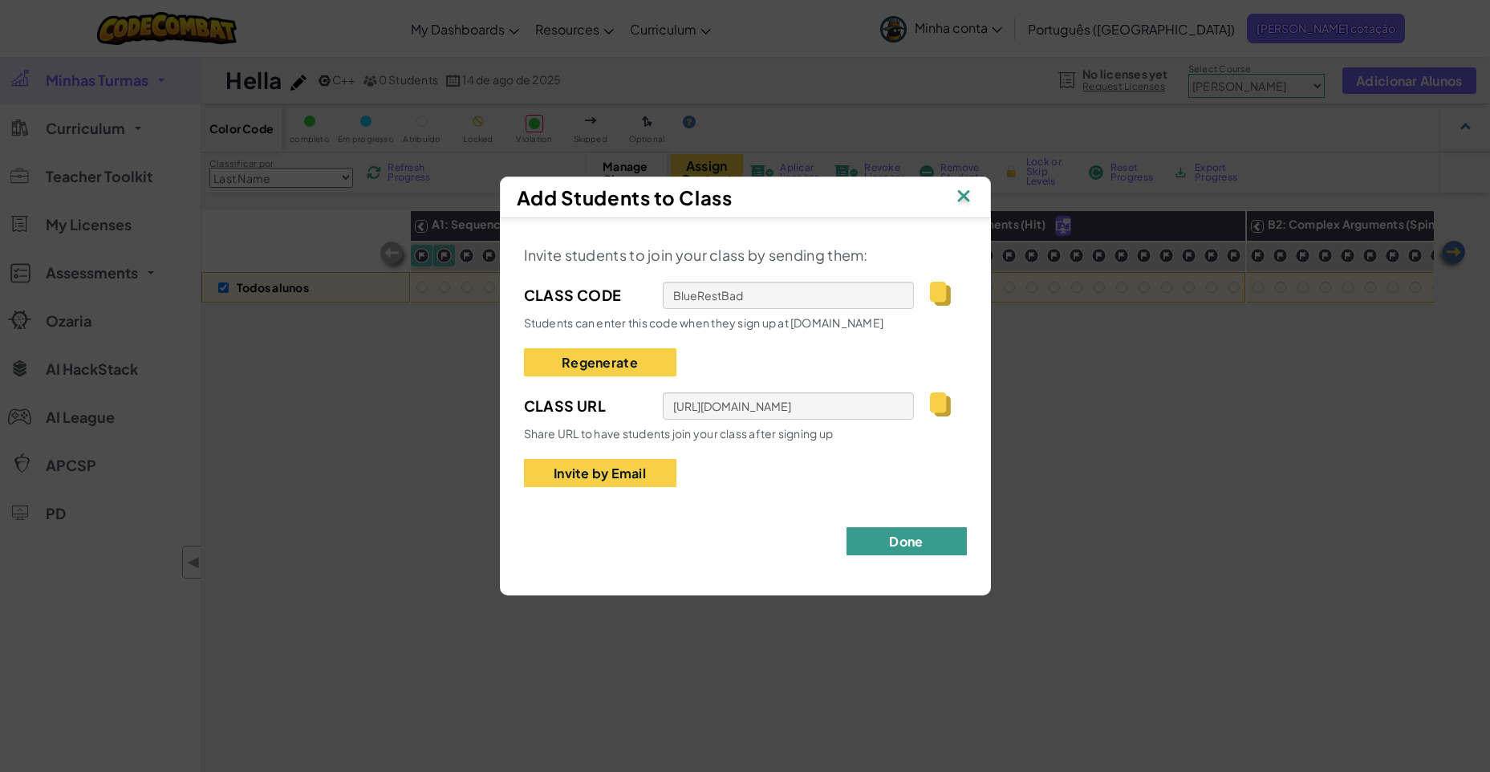
click at [914, 539] on button "Done" at bounding box center [906, 541] width 120 height 28
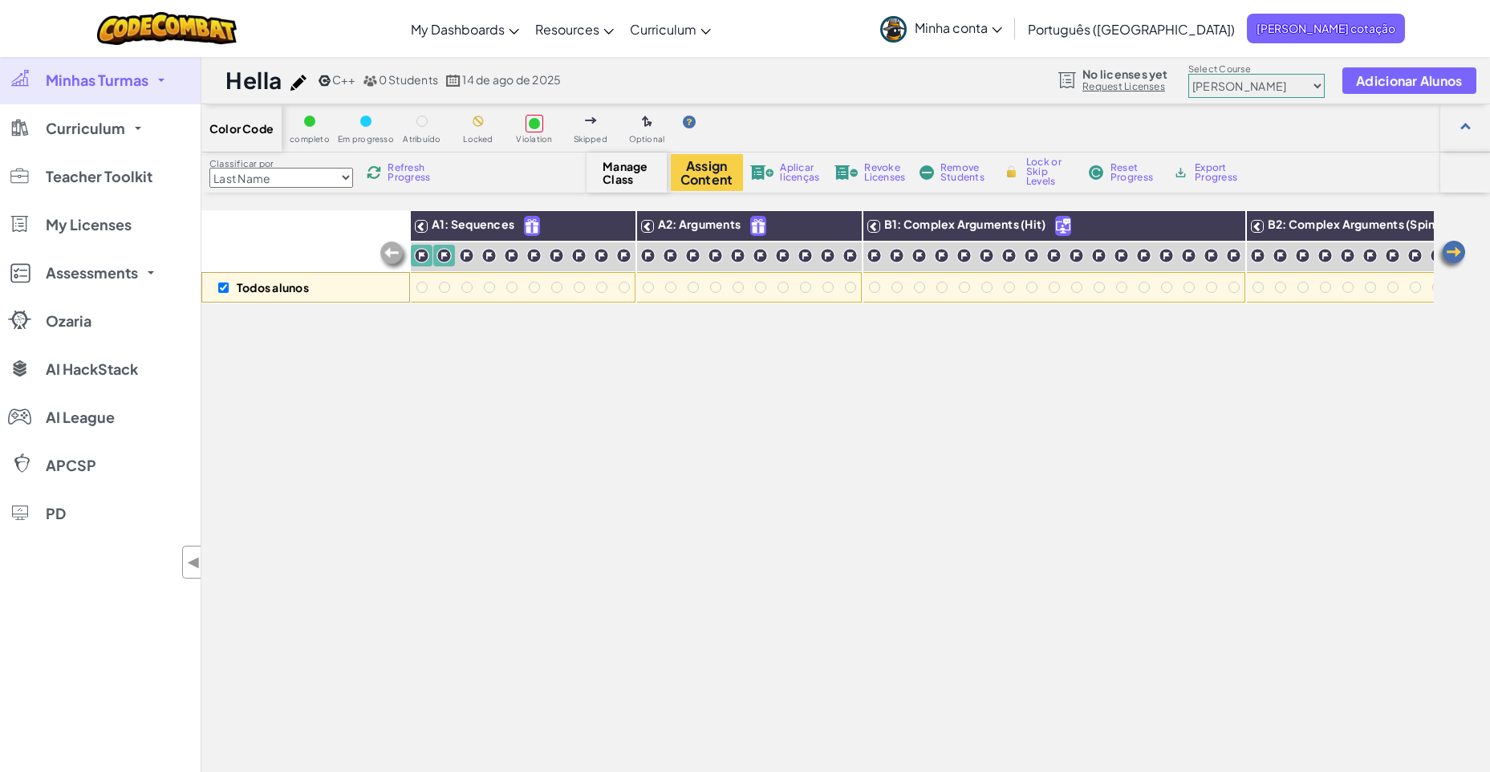
click at [1224, 85] on select "Júnior Introdução à Ciência da Computação Desenvolvimento de Jogos 1 Desenvolvi…" at bounding box center [1256, 86] width 136 height 24
select select "5789587aad86a6efb573701e"
click at [1188, 74] on select "Júnior Introdução à Ciência da Computação Desenvolvimento de Jogos 1 Desenvolvi…" at bounding box center [1256, 86] width 136 height 24
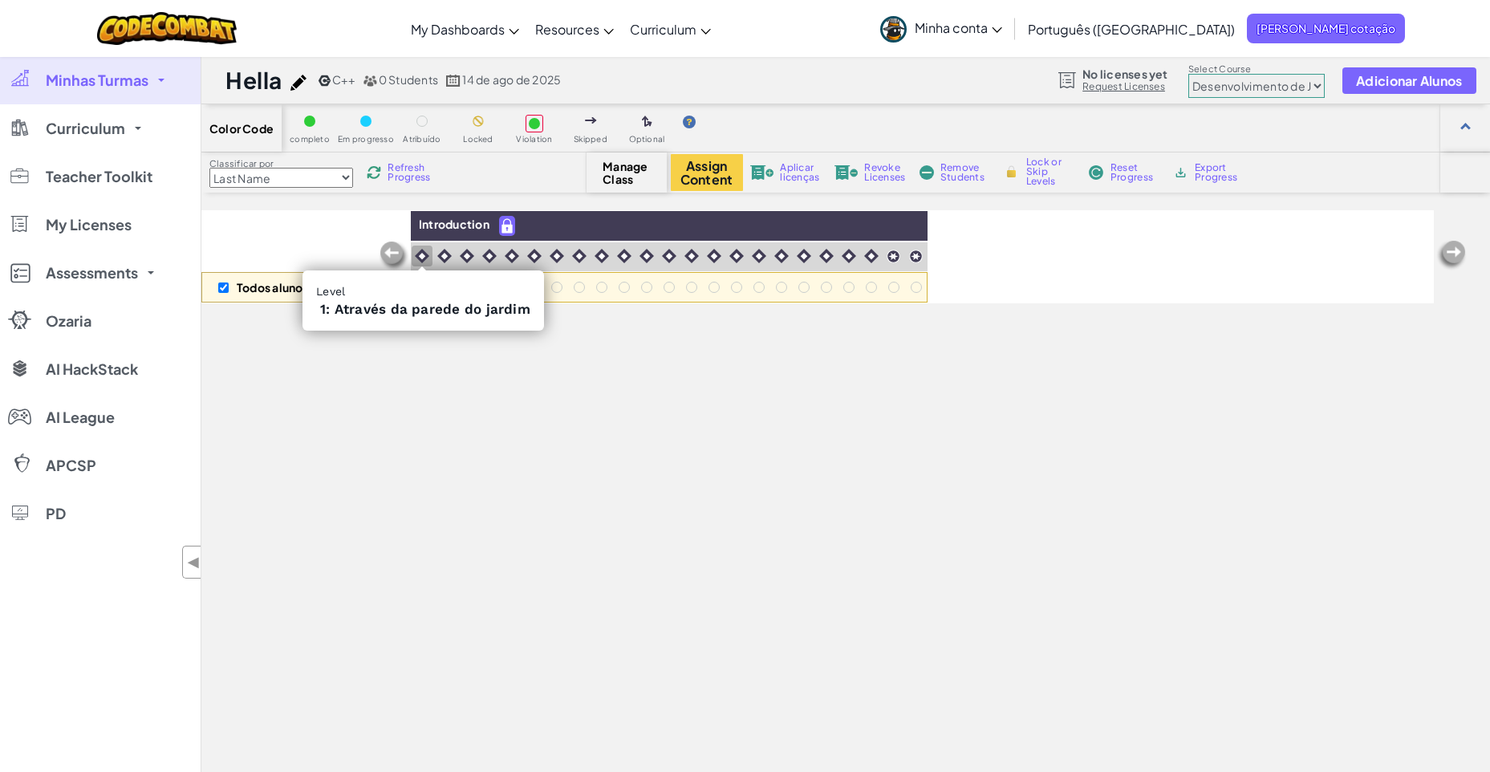
click at [421, 260] on img at bounding box center [422, 256] width 14 height 14
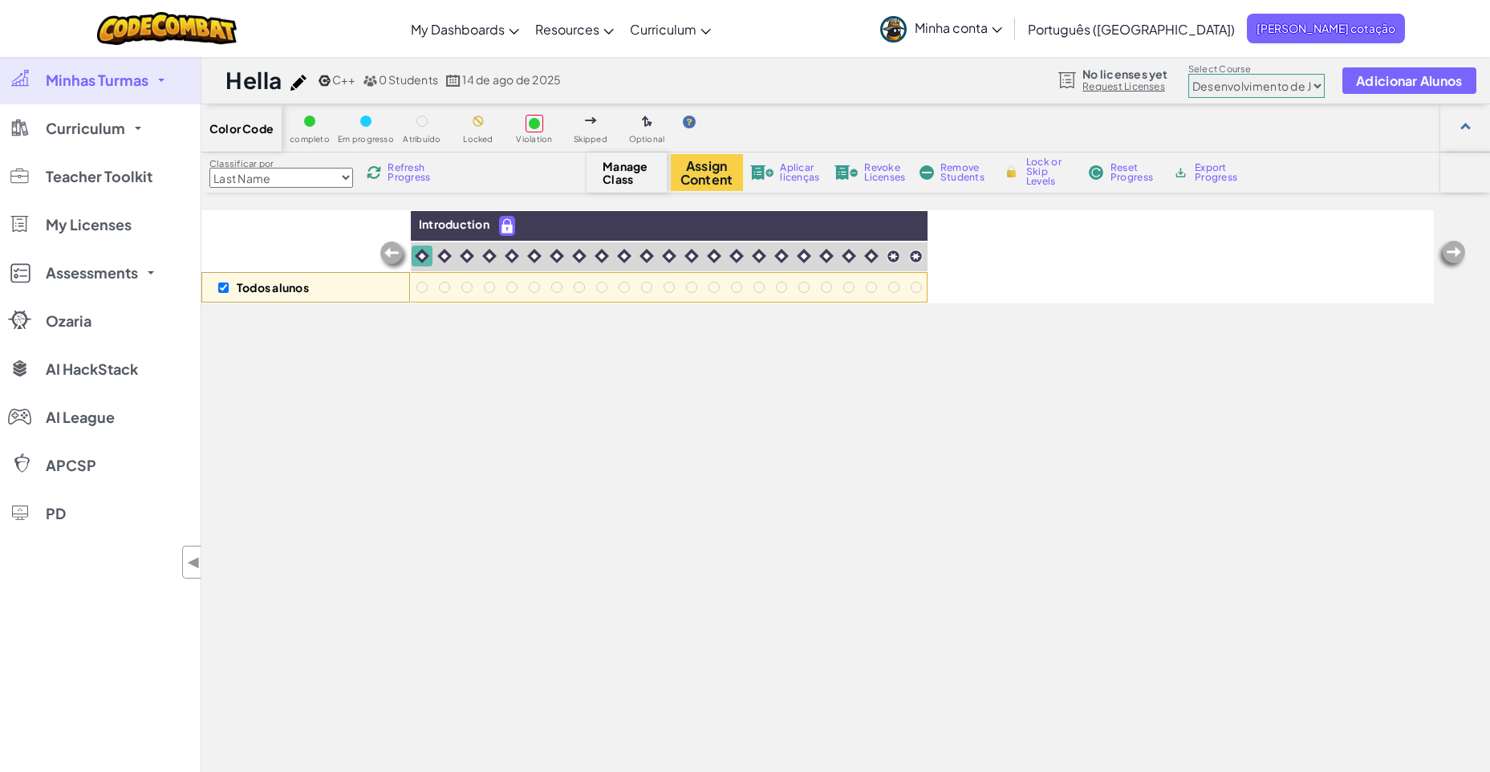
click at [275, 288] on p "Todos alunos" at bounding box center [273, 287] width 72 height 13
click at [1456, 258] on img at bounding box center [1451, 255] width 32 height 32
click at [1108, 175] on div "Reset Progress" at bounding box center [1123, 172] width 77 height 11
click at [623, 177] on span "Manage Class" at bounding box center [625, 173] width 47 height 26
click at [544, 125] on div at bounding box center [534, 123] width 22 height 22
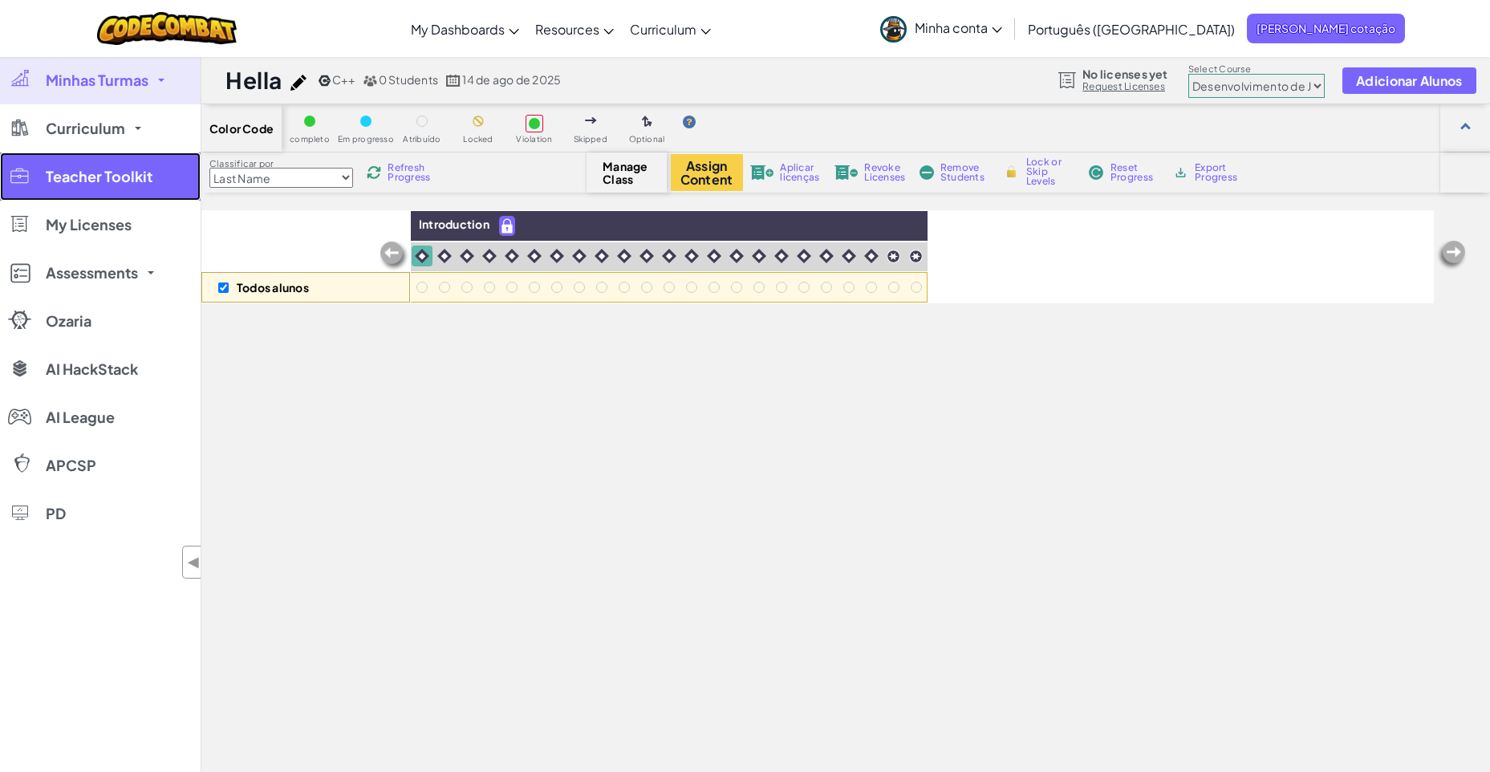
click at [148, 177] on span "Teacher Toolkit" at bounding box center [99, 176] width 107 height 14
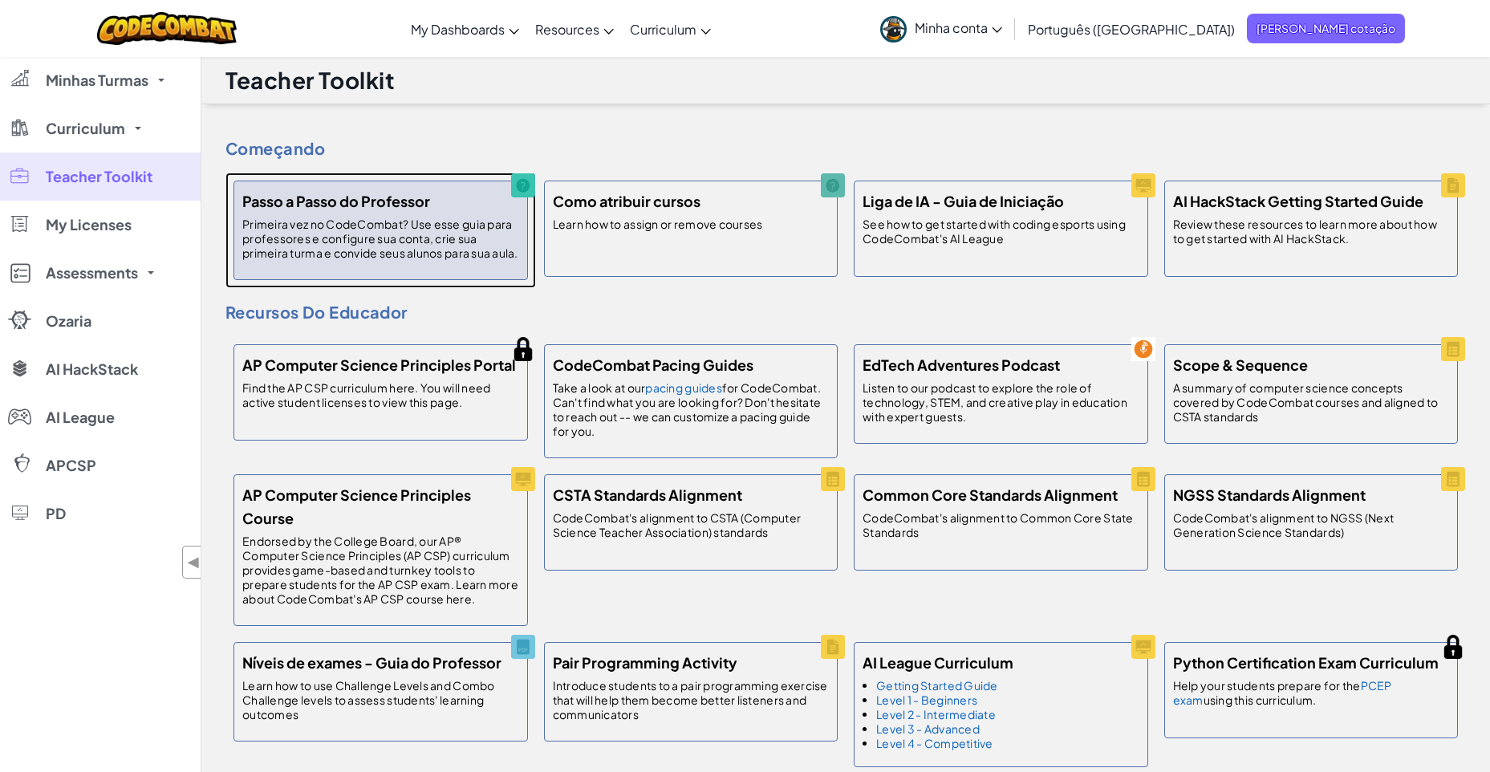
click at [395, 229] on p "Primeira vez no CodeCombat? Use esse guia para professores e configure sua cont…" at bounding box center [380, 238] width 277 height 43
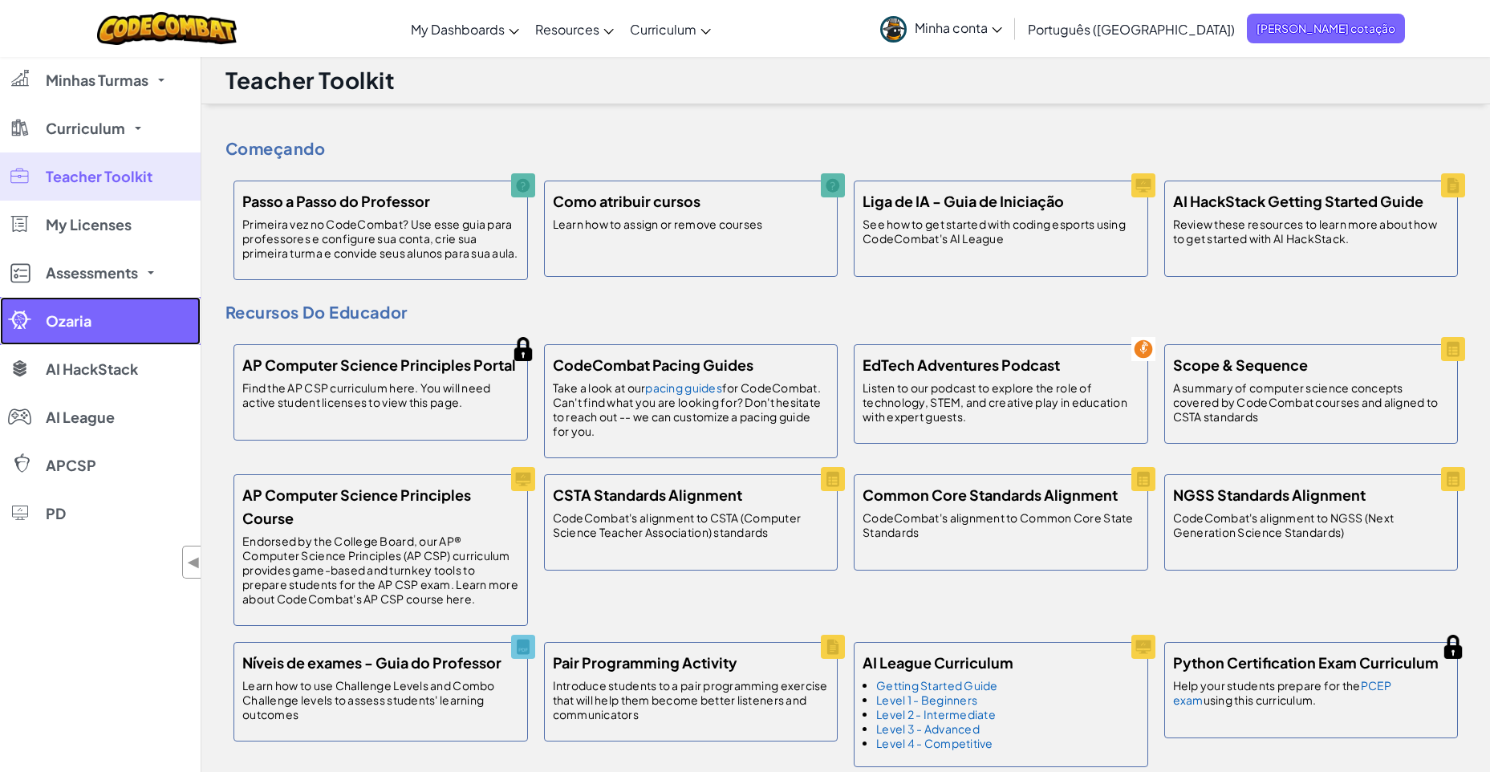
click at [72, 318] on span "Ozaria" at bounding box center [69, 321] width 46 height 14
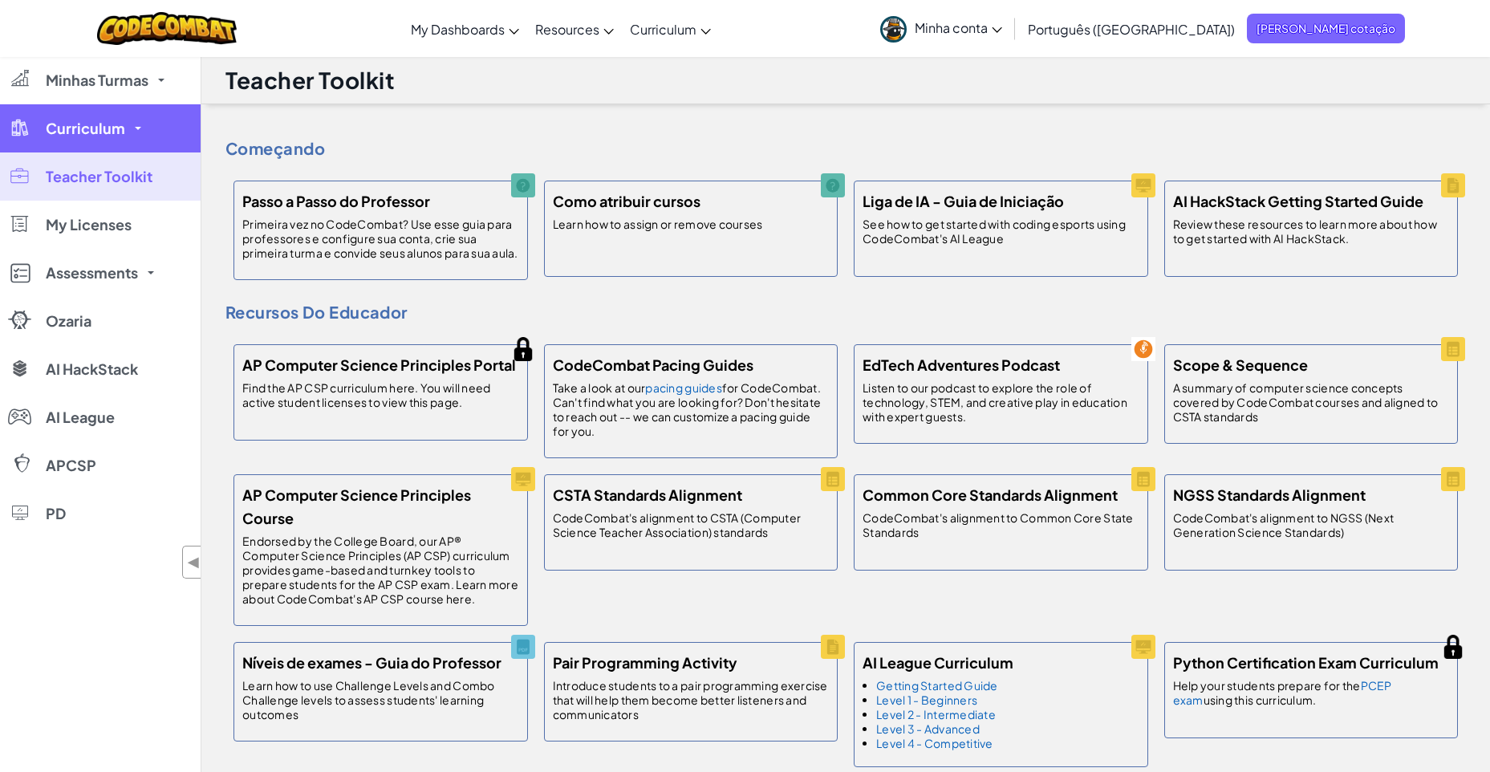
click at [142, 111] on link "Curriculum" at bounding box center [100, 128] width 201 height 48
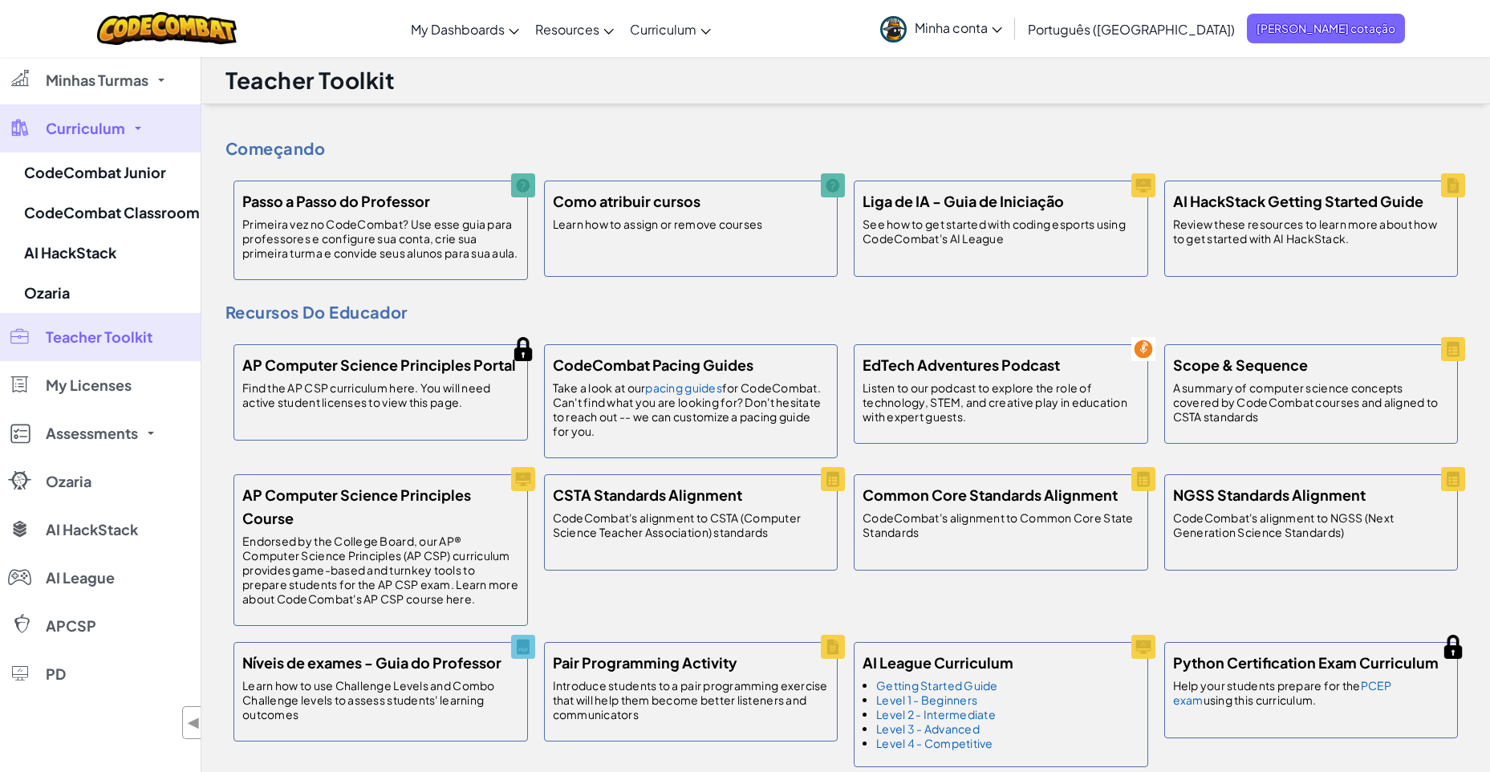
click at [142, 111] on link "Curriculum" at bounding box center [100, 128] width 201 height 48
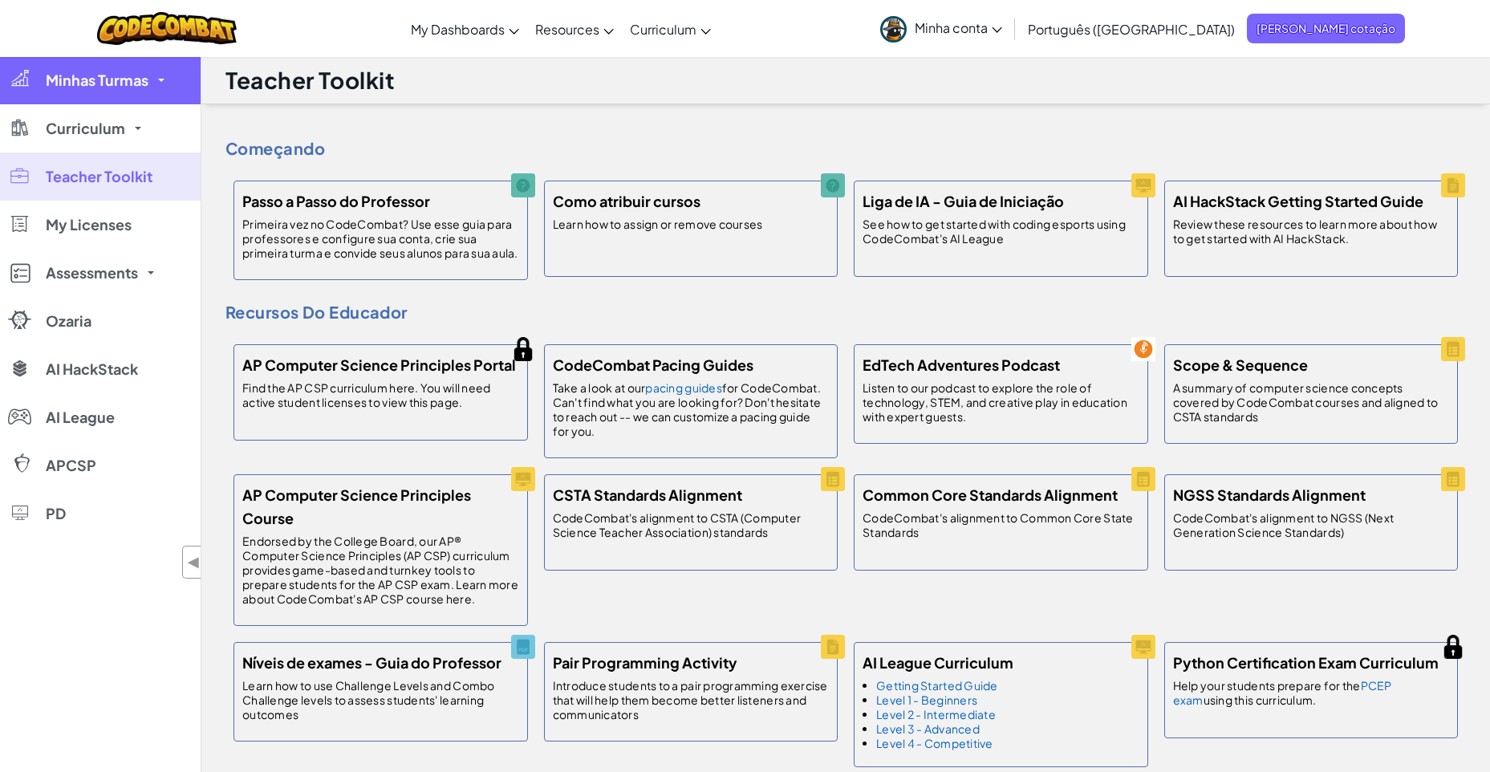
click at [140, 84] on span "Minhas Turmas" at bounding box center [97, 80] width 103 height 14
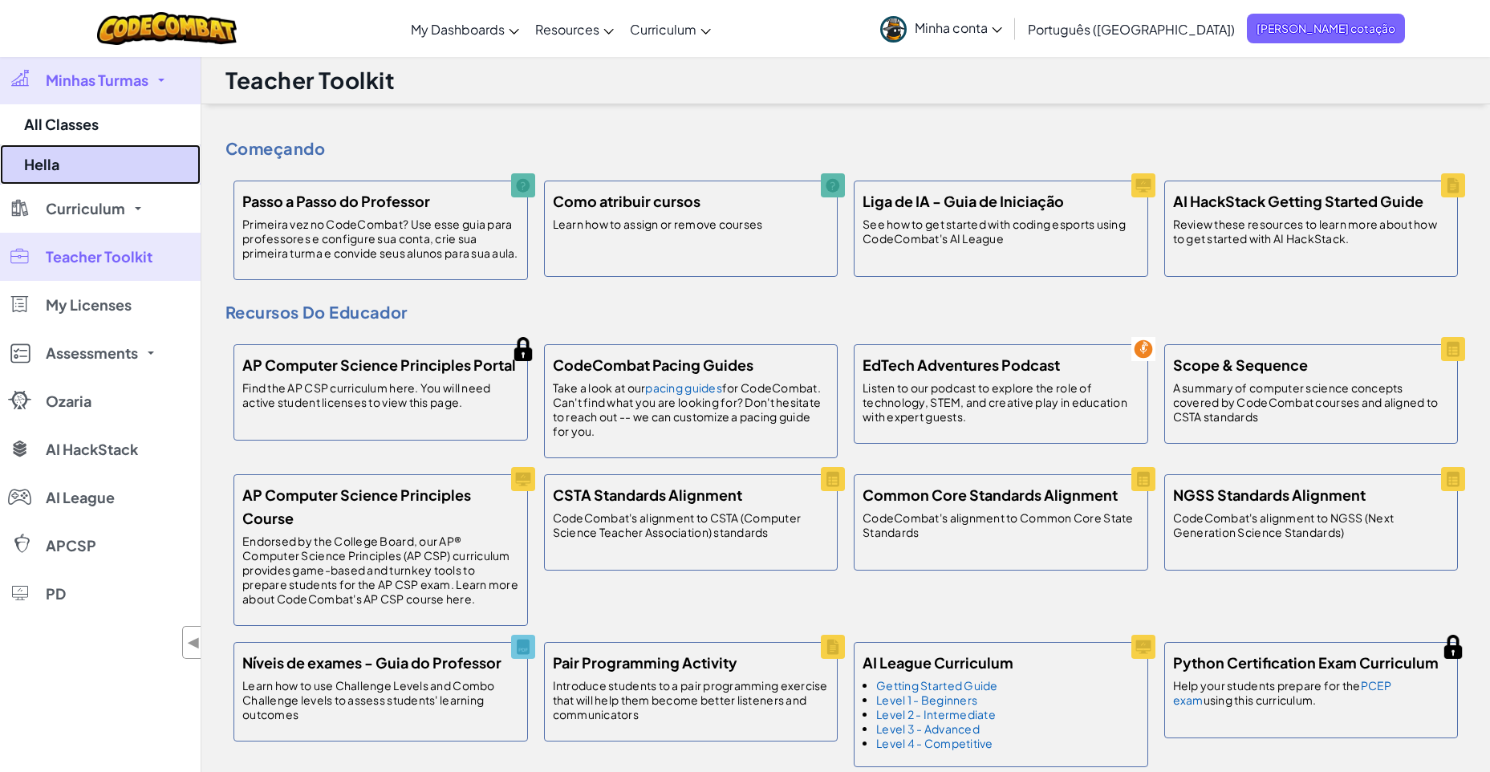
click at [48, 167] on link "Hella" at bounding box center [100, 164] width 201 height 40
select select "5789587aad86a6efb573701e"
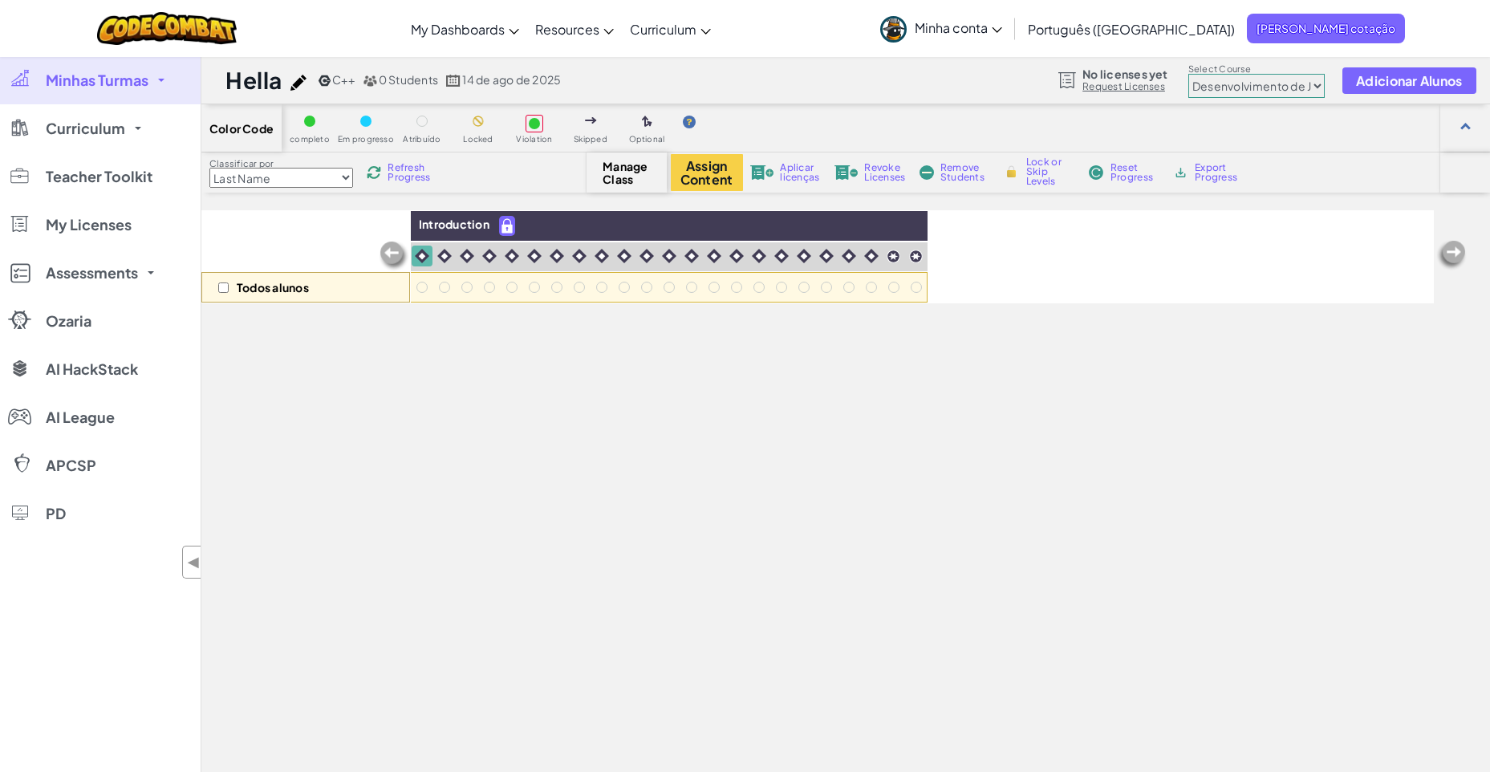
click at [387, 79] on span "0 Students" at bounding box center [408, 79] width 59 height 14
click at [505, 22] on span "My Dashboards" at bounding box center [458, 29] width 94 height 17
click at [570, 69] on link "CodeCombat Teacher Dashboard" at bounding box center [522, 67] width 239 height 24
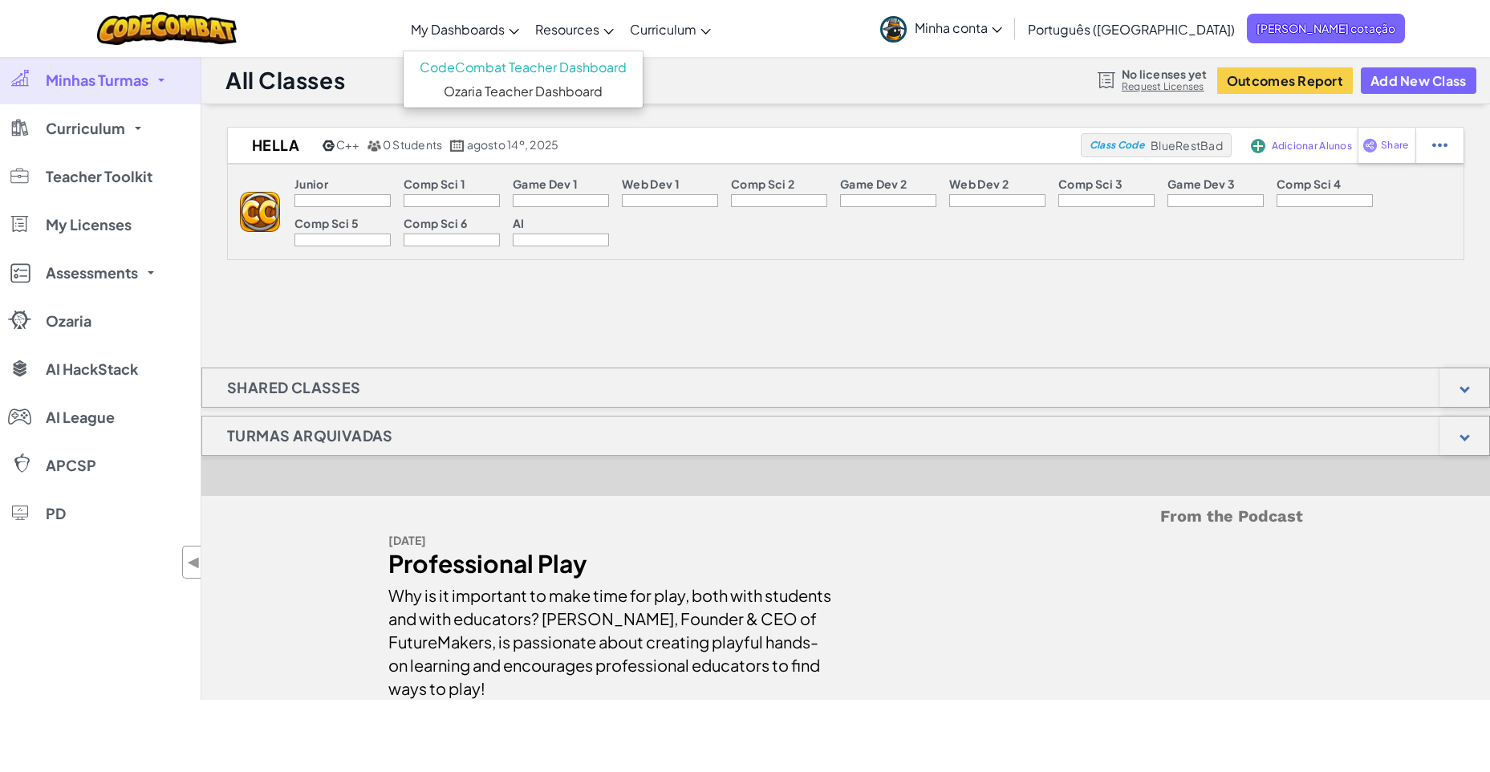
click at [355, 201] on div at bounding box center [342, 200] width 96 height 13
click at [1430, 144] on div at bounding box center [1439, 145] width 48 height 35
select select "cpp"
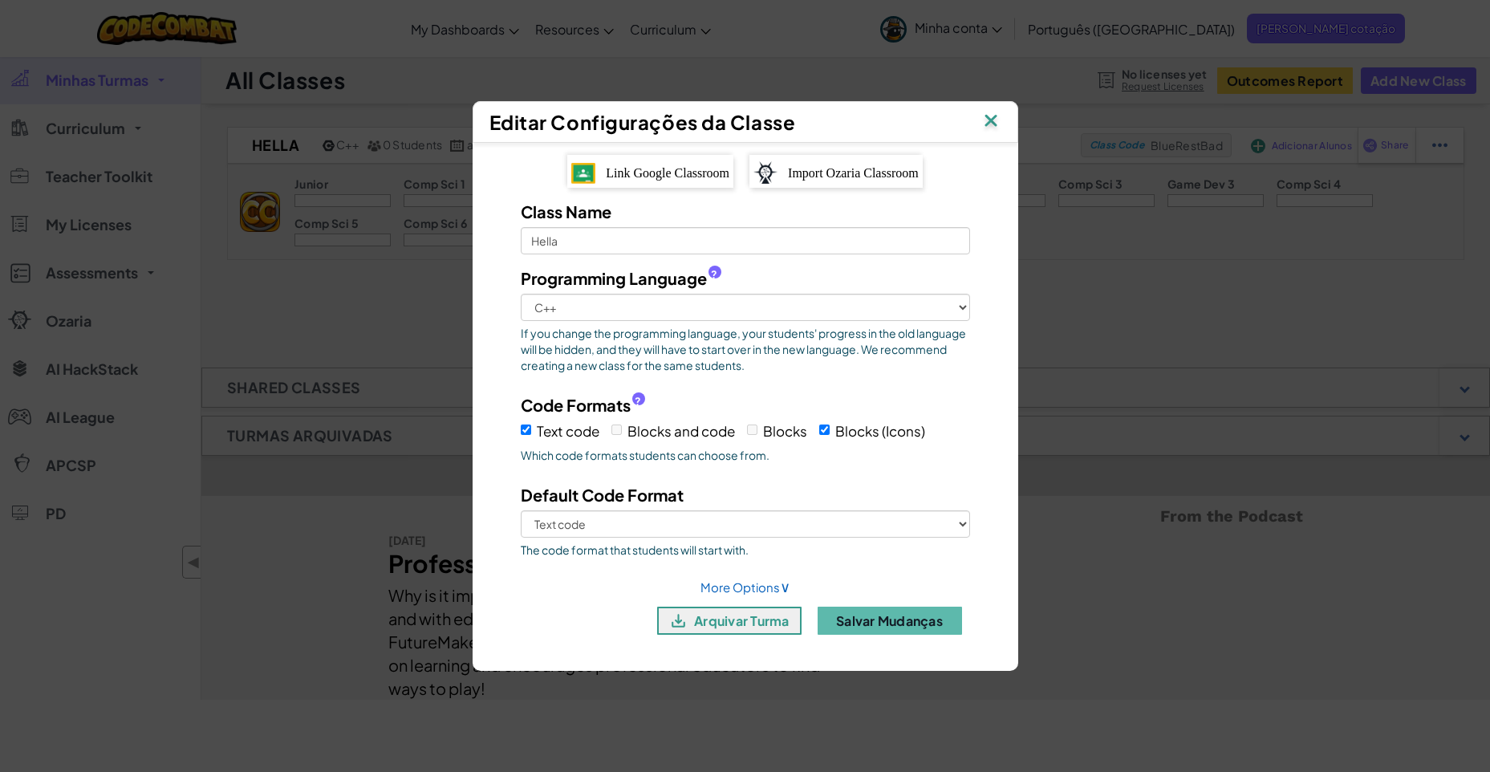
click at [993, 124] on img at bounding box center [990, 122] width 21 height 24
